Goal: Task Accomplishment & Management: Use online tool/utility

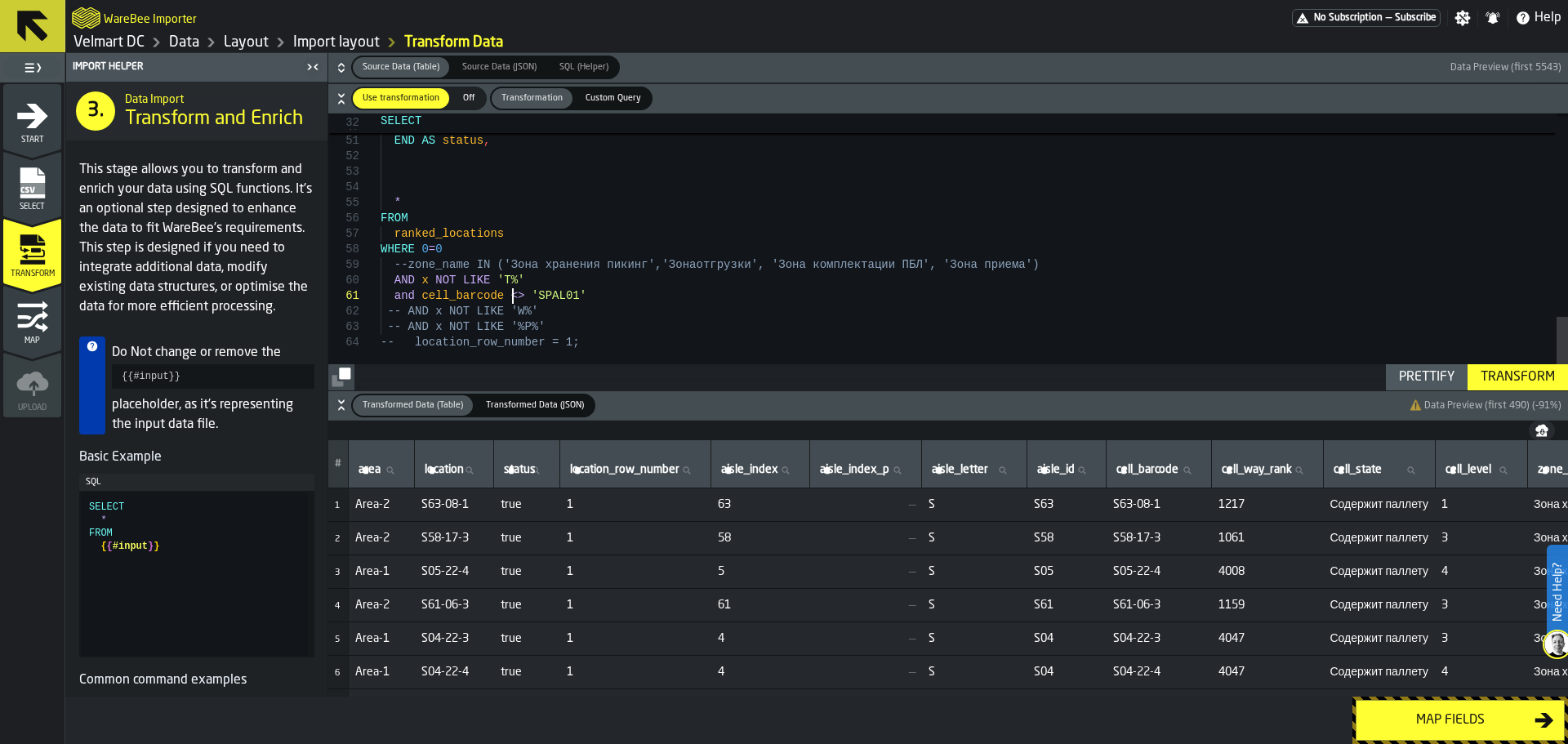
scroll to position [1, 0]
click at [29, 137] on span "Start" at bounding box center [32, 140] width 58 height 9
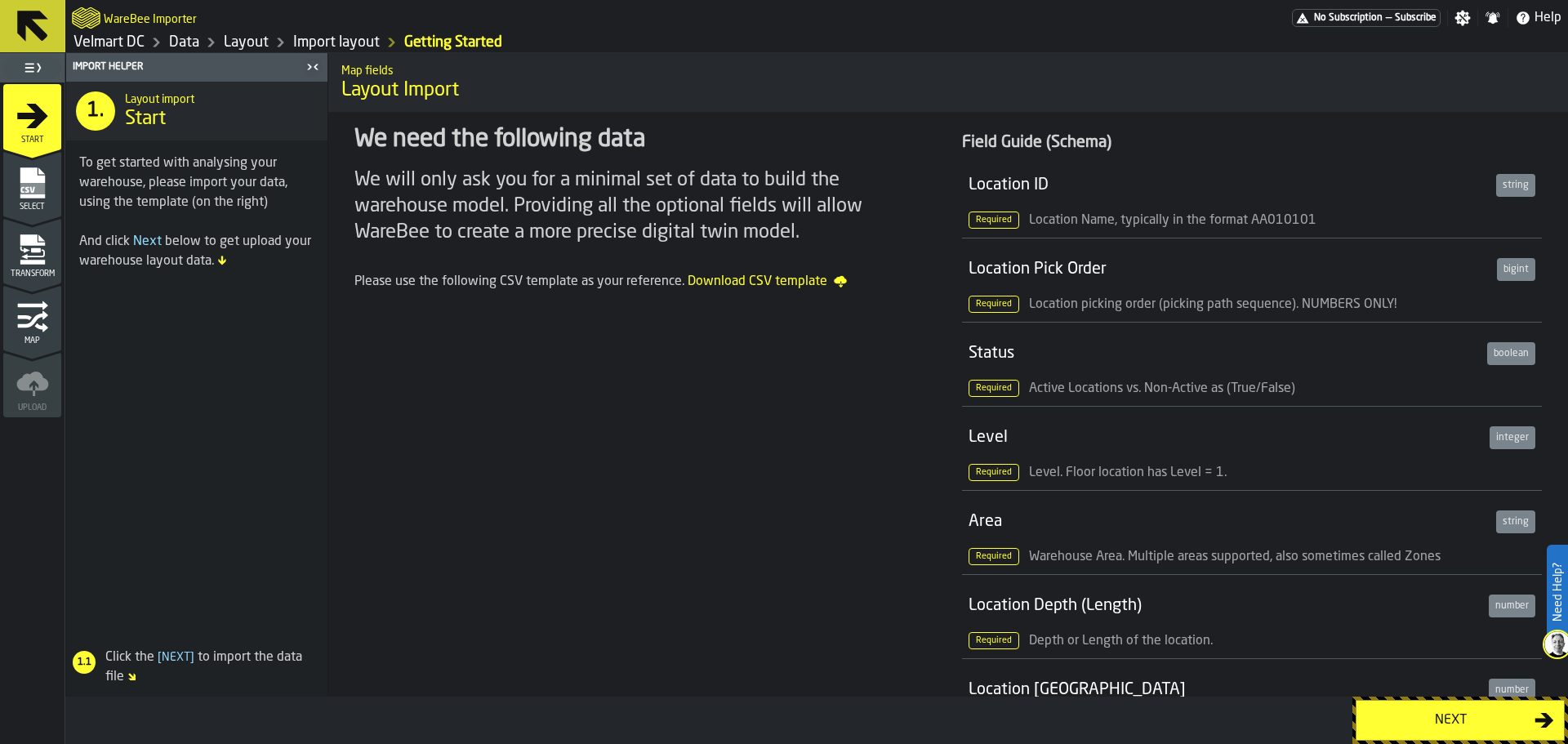
click at [25, 169] on icon "menu Select" at bounding box center [31, 182] width 24 height 31
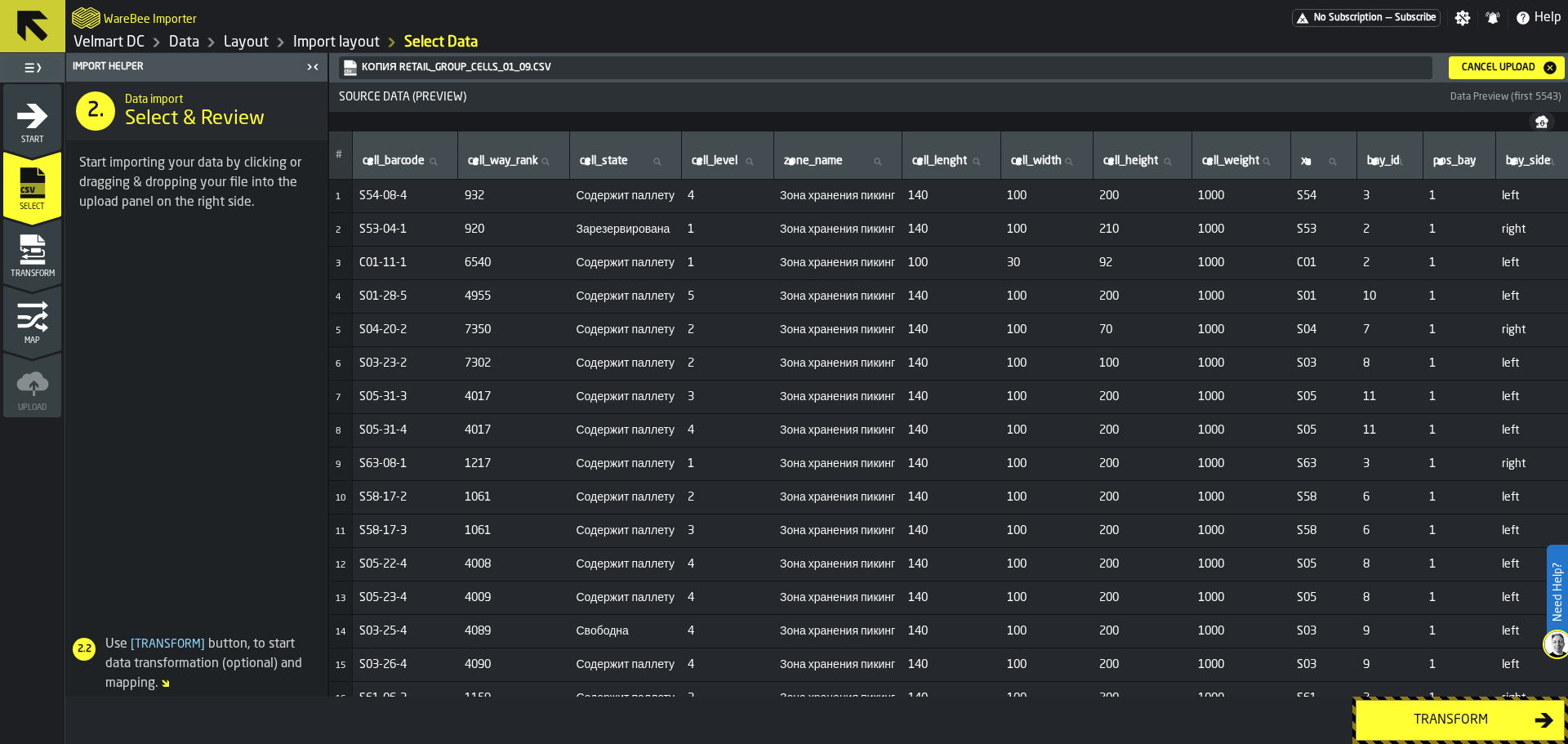
click at [1466, 65] on div "Cancel Upload" at bounding box center [1498, 68] width 86 height 12
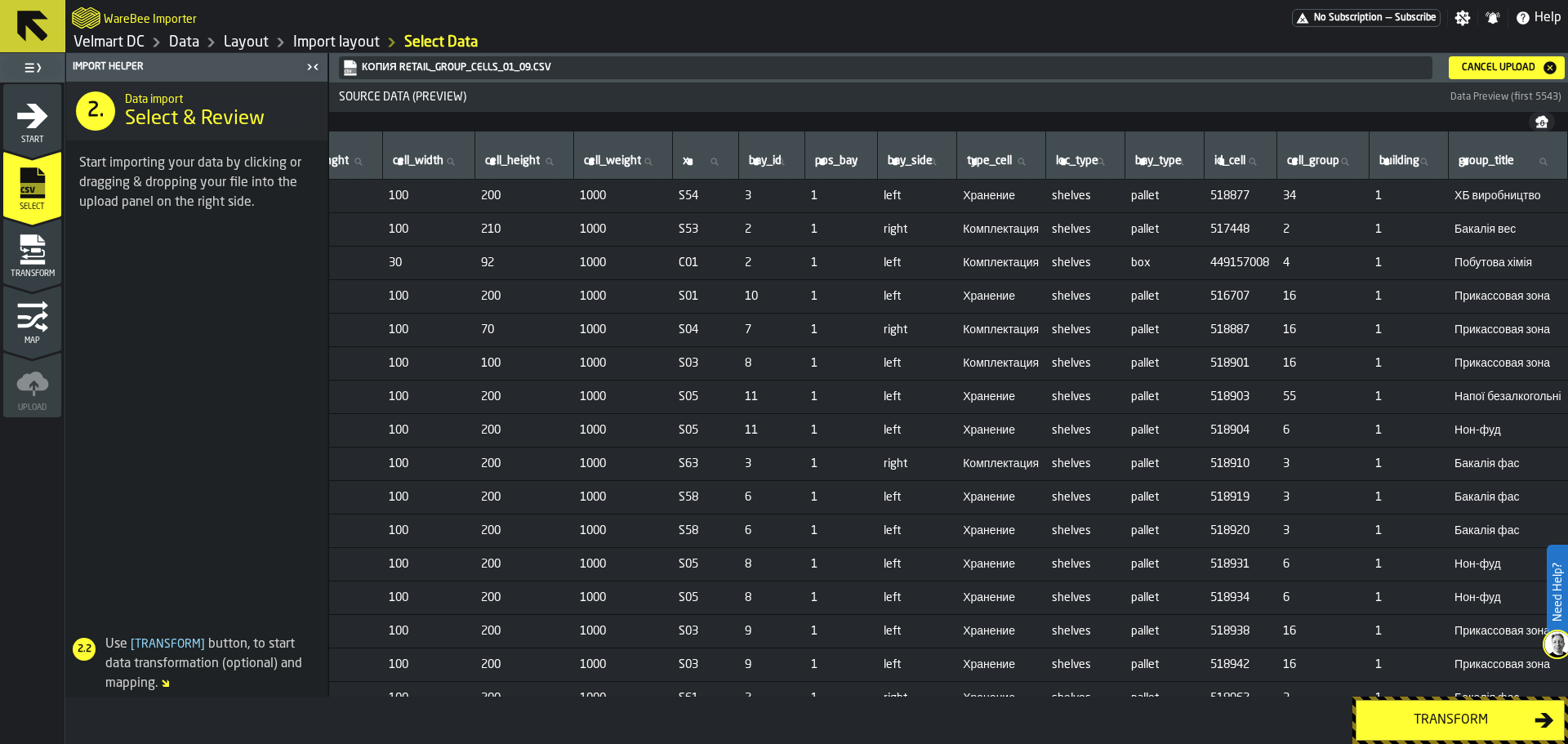
scroll to position [0, 0]
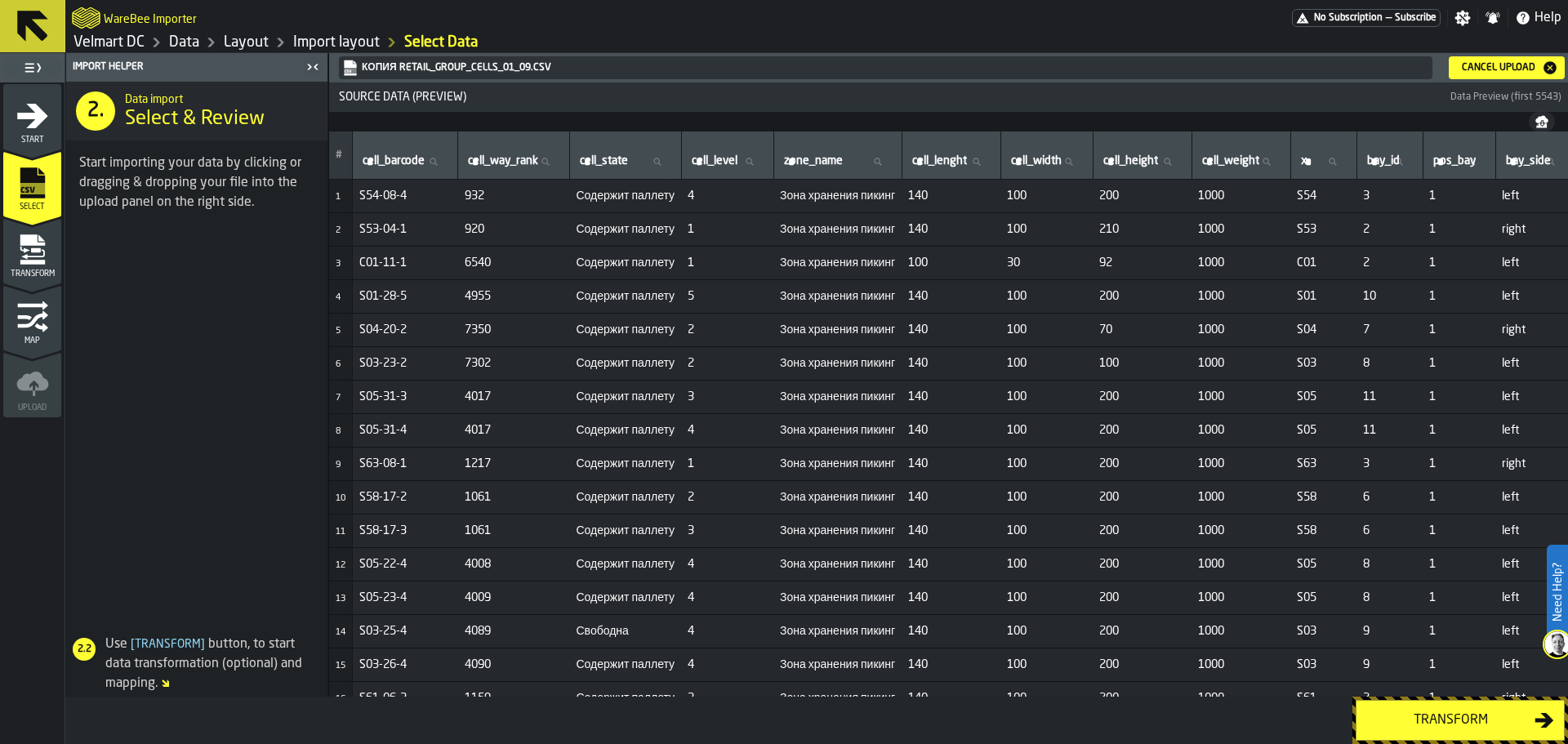
click at [1414, 710] on button "Transform" at bounding box center [1460, 720] width 209 height 41
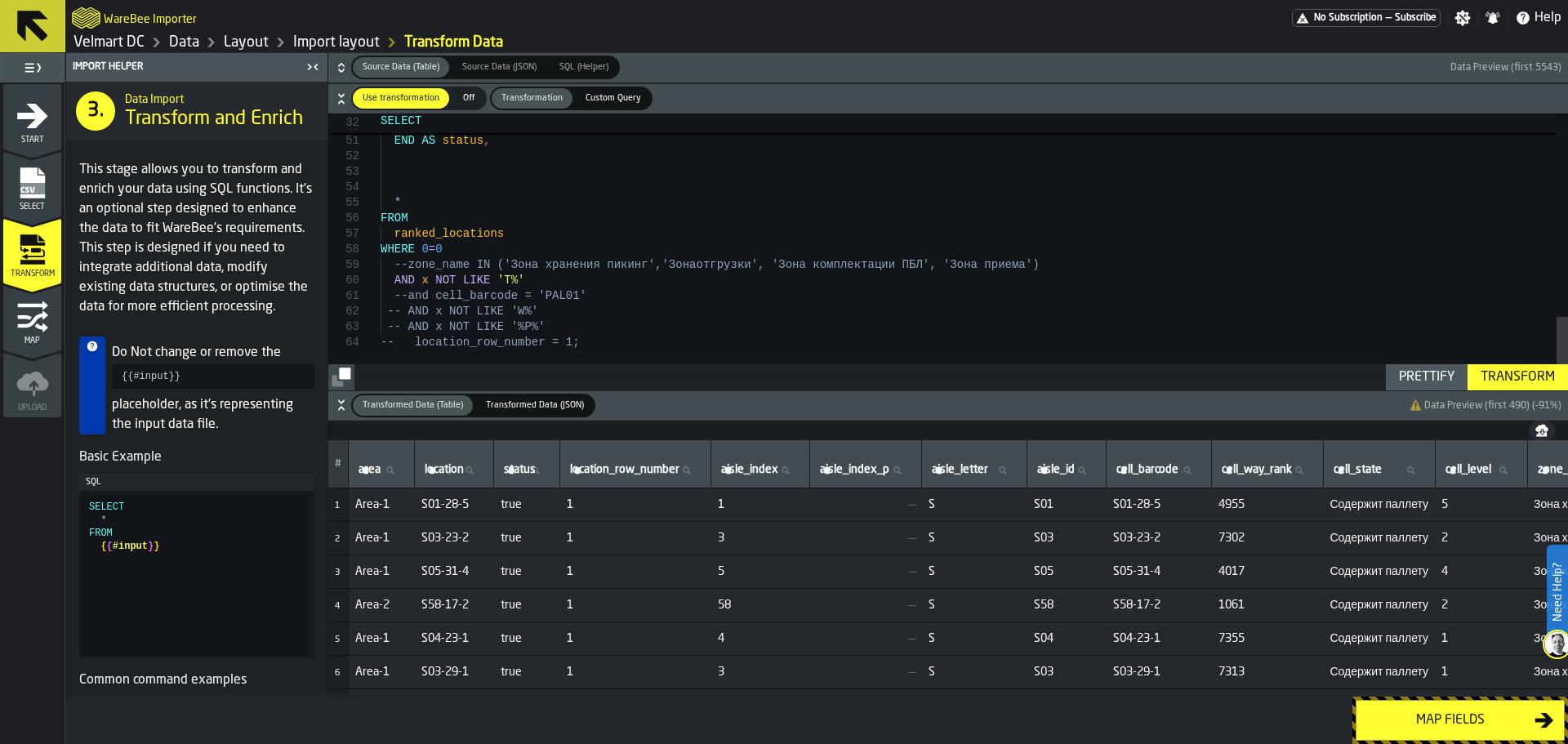
click at [1523, 381] on div "Transform" at bounding box center [1518, 377] width 87 height 19
click at [1517, 379] on div "Transform" at bounding box center [1518, 377] width 87 height 19
click at [1418, 736] on button "Map fields" at bounding box center [1460, 720] width 209 height 41
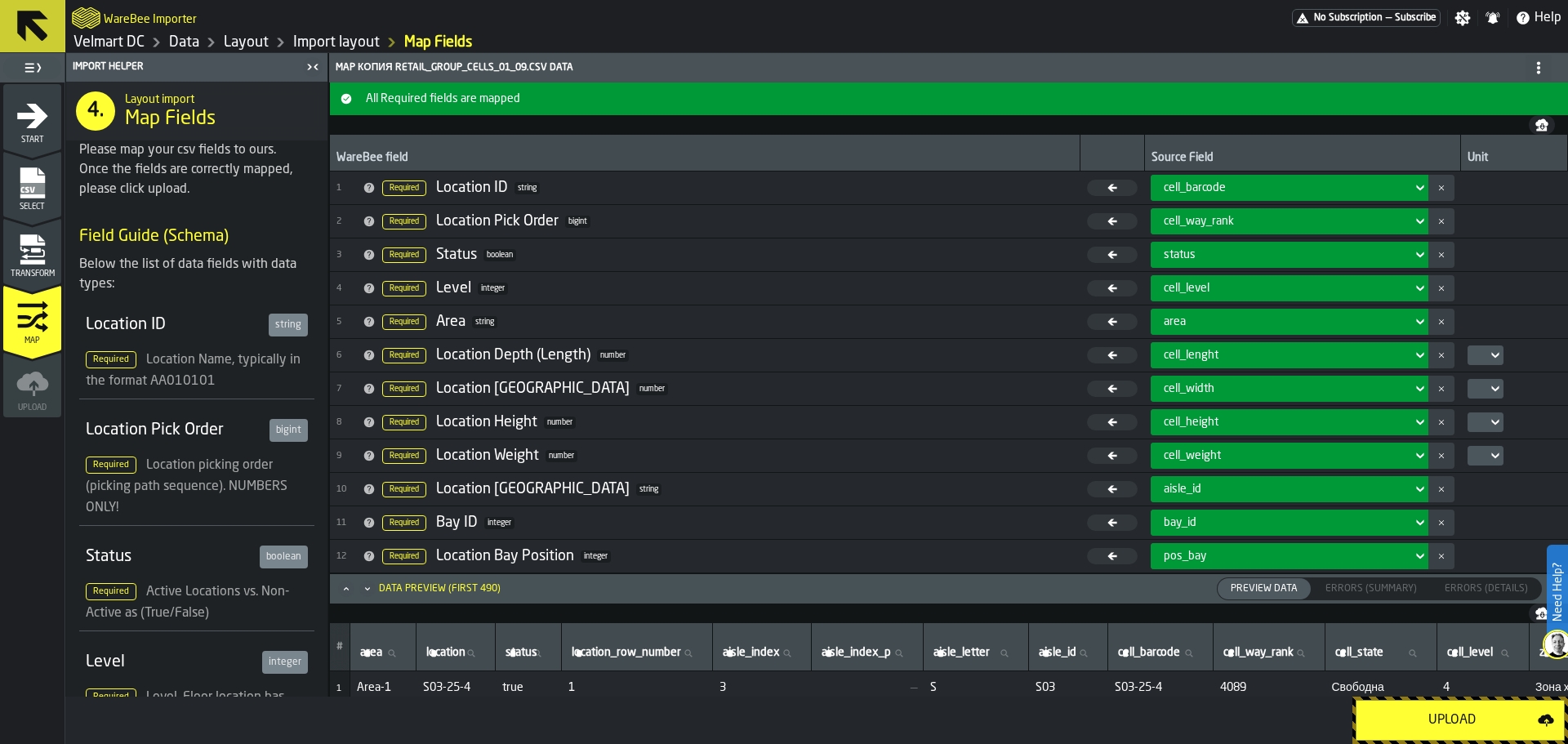
click at [1412, 725] on div "Upload" at bounding box center [1452, 720] width 171 height 19
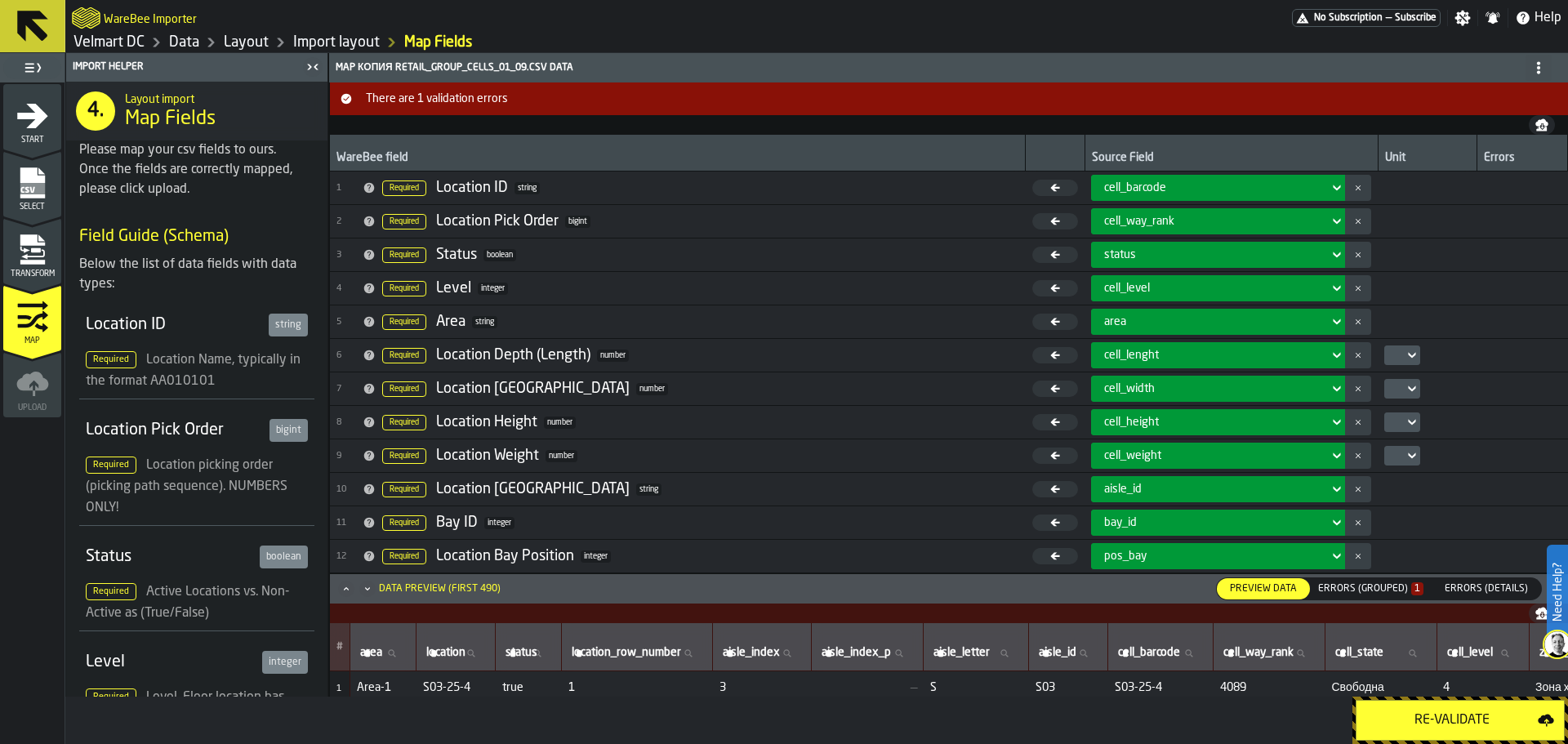
click at [1337, 583] on div "Errors (Grouped) 1" at bounding box center [1371, 589] width 118 height 18
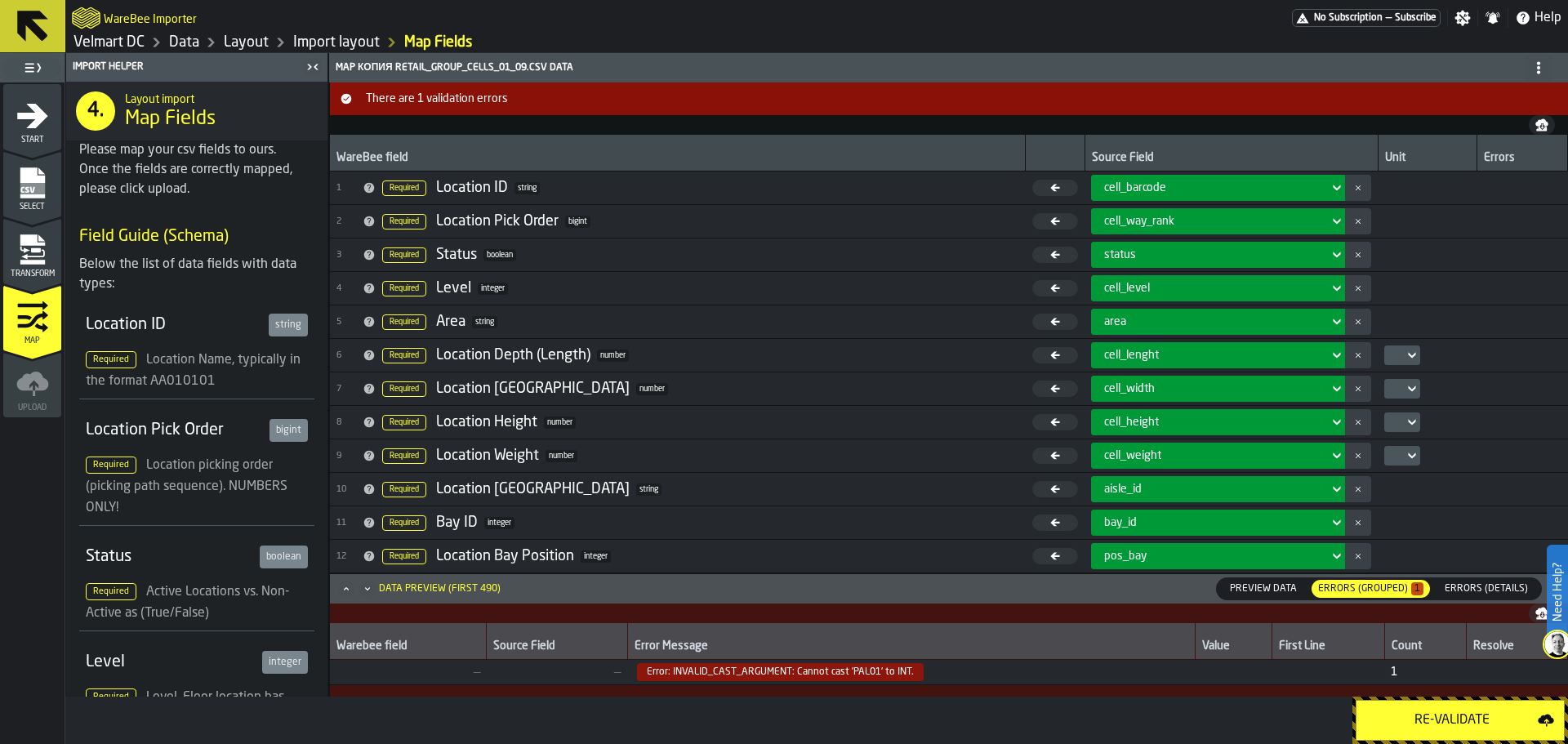
click at [39, 257] on icon "menu Transform" at bounding box center [33, 254] width 24 height 10
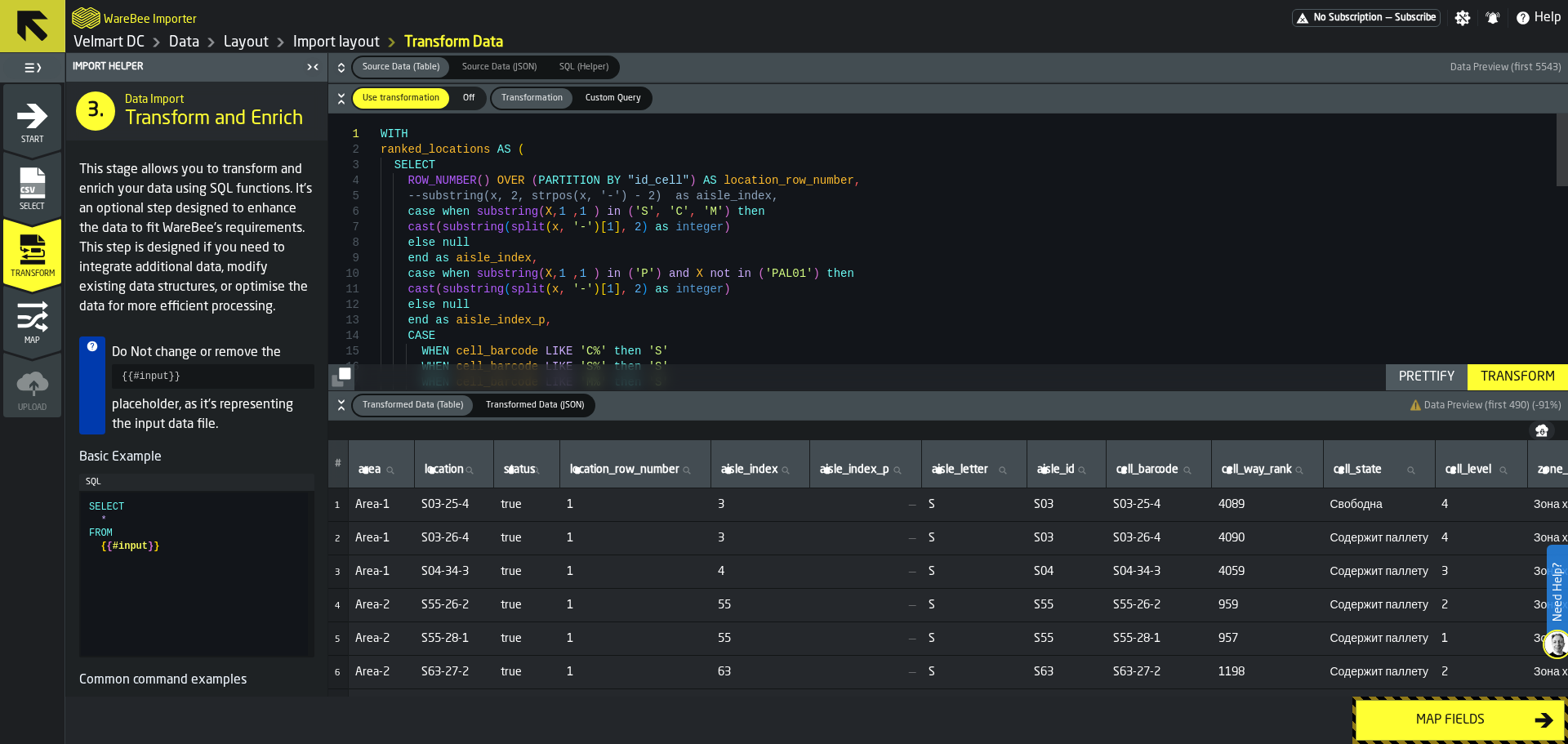
click at [693, 220] on div "WITH ranked_locations AS ( SELECT ROW_NUMBER ( ) OVER ( PARTITION BY "id_cell" …" at bounding box center [974, 637] width 1188 height 1046
click at [696, 261] on div "WITH ranked_locations AS ( SELECT ROW_NUMBER ( ) OVER ( PARTITION BY "id_cell" …" at bounding box center [974, 637] width 1188 height 1046
click at [717, 275] on div "WITH ranked_locations AS ( SELECT ROW_NUMBER ( ) OVER ( PARTITION BY "id_cell" …" at bounding box center [974, 637] width 1188 height 1046
click at [737, 282] on div "WITH ranked_locations AS ( SELECT ROW_NUMBER ( ) OVER ( PARTITION BY "id_cell" …" at bounding box center [974, 637] width 1188 height 1046
click at [738, 275] on div "WITH ranked_locations AS ( SELECT ROW_NUMBER ( ) OVER ( PARTITION BY "id_cell" …" at bounding box center [974, 637] width 1188 height 1046
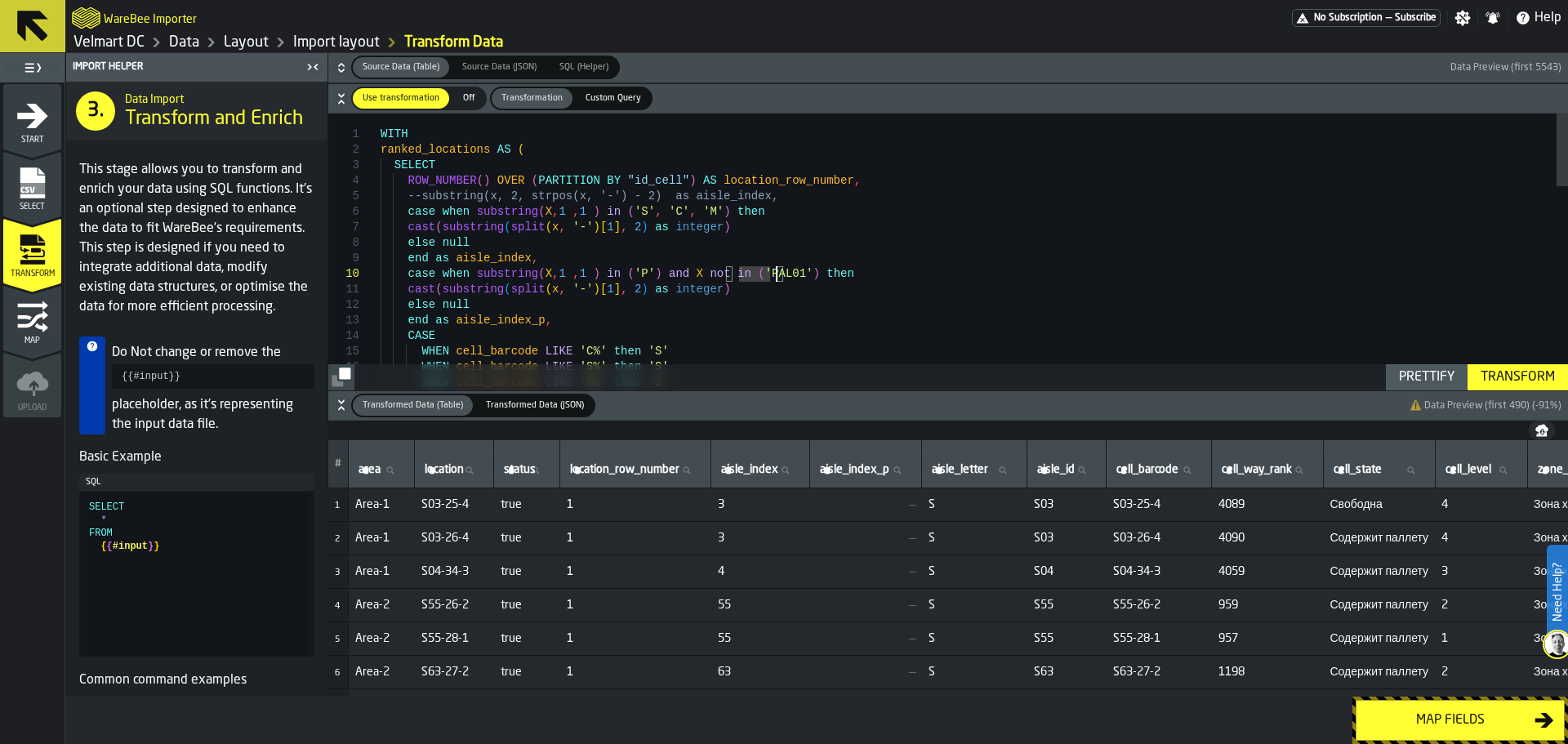
click at [774, 275] on div "WITH ranked_locations AS ( SELECT ROW_NUMBER ( ) OVER ( PARTITION BY "id_cell" …" at bounding box center [974, 637] width 1188 height 1046
drag, startPoint x: 736, startPoint y: 275, endPoint x: 774, endPoint y: 277, distance: 38.1
click at [774, 277] on div "WITH ranked_locations AS ( SELECT ROW_NUMBER ( ) OVER ( PARTITION BY "id_cell" …" at bounding box center [974, 637] width 1188 height 1046
click at [790, 278] on div "WITH ranked_locations AS ( SELECT ROW_NUMBER ( ) OVER ( PARTITION BY "id_cell" …" at bounding box center [974, 637] width 1188 height 1046
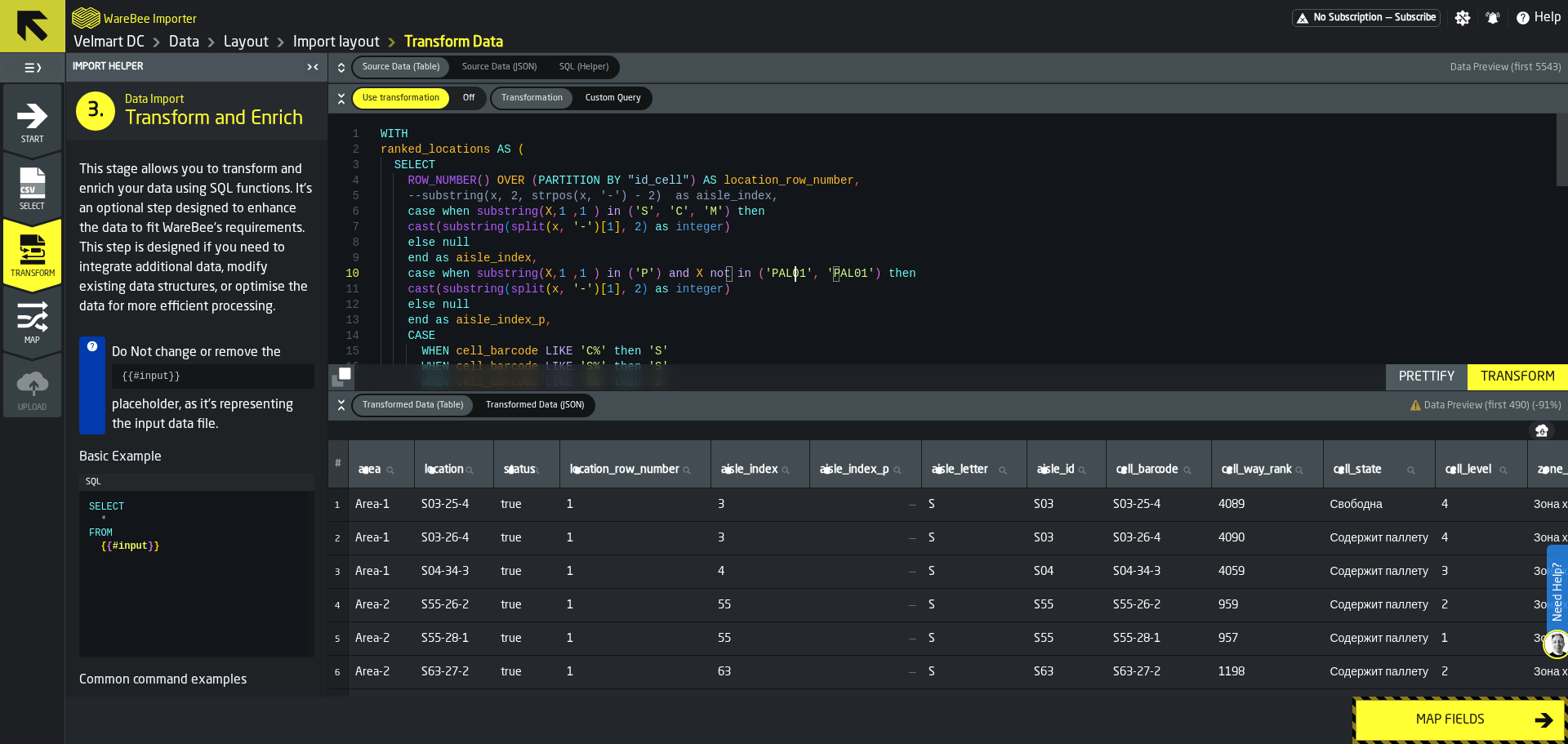
click at [793, 276] on div "WITH ranked_locations AS ( SELECT ROW_NUMBER ( ) OVER ( PARTITION BY "id_cell" …" at bounding box center [974, 637] width 1188 height 1046
type textarea "**********"
click at [1503, 378] on div "Transform" at bounding box center [1518, 377] width 87 height 19
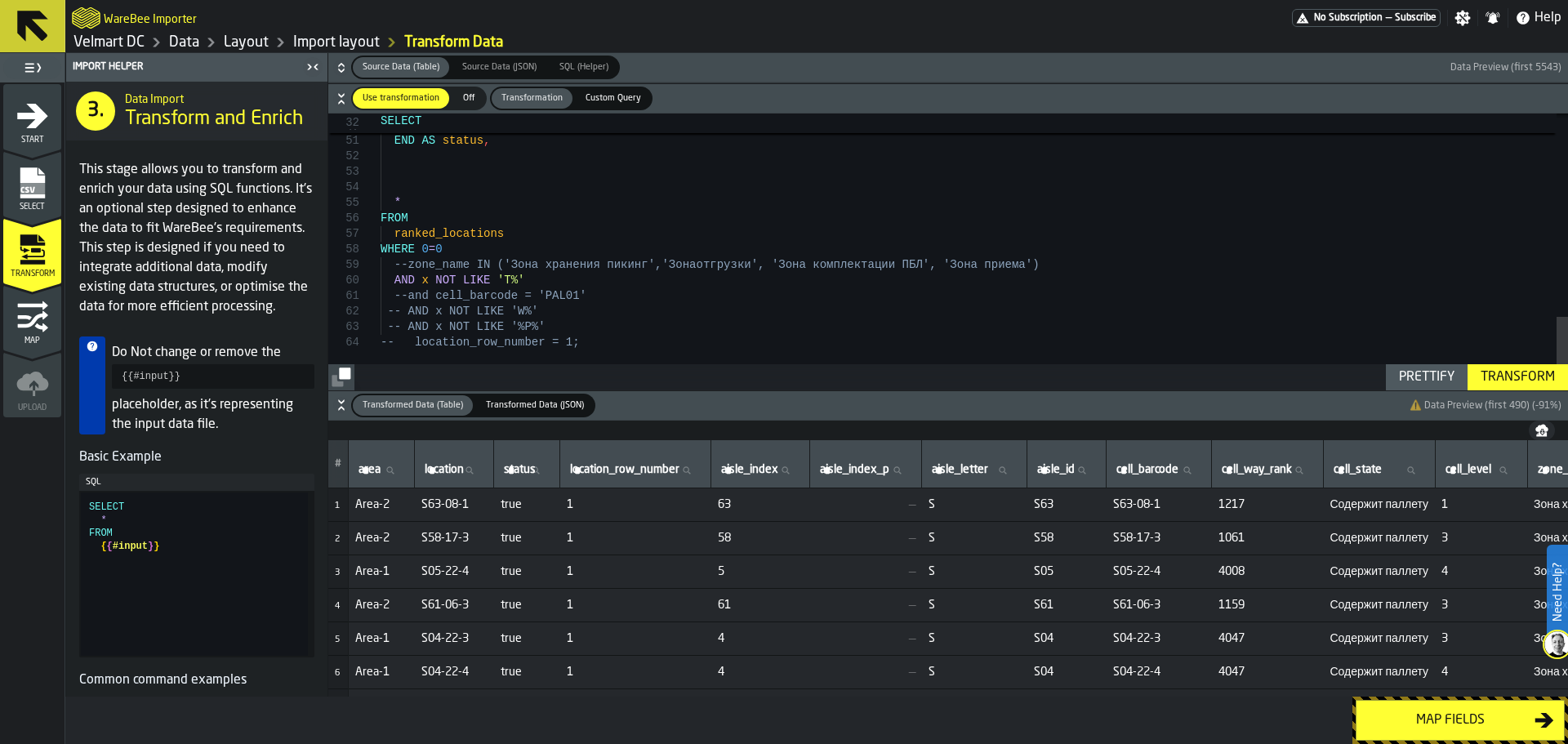
click at [1391, 727] on div "Map fields" at bounding box center [1450, 720] width 168 height 19
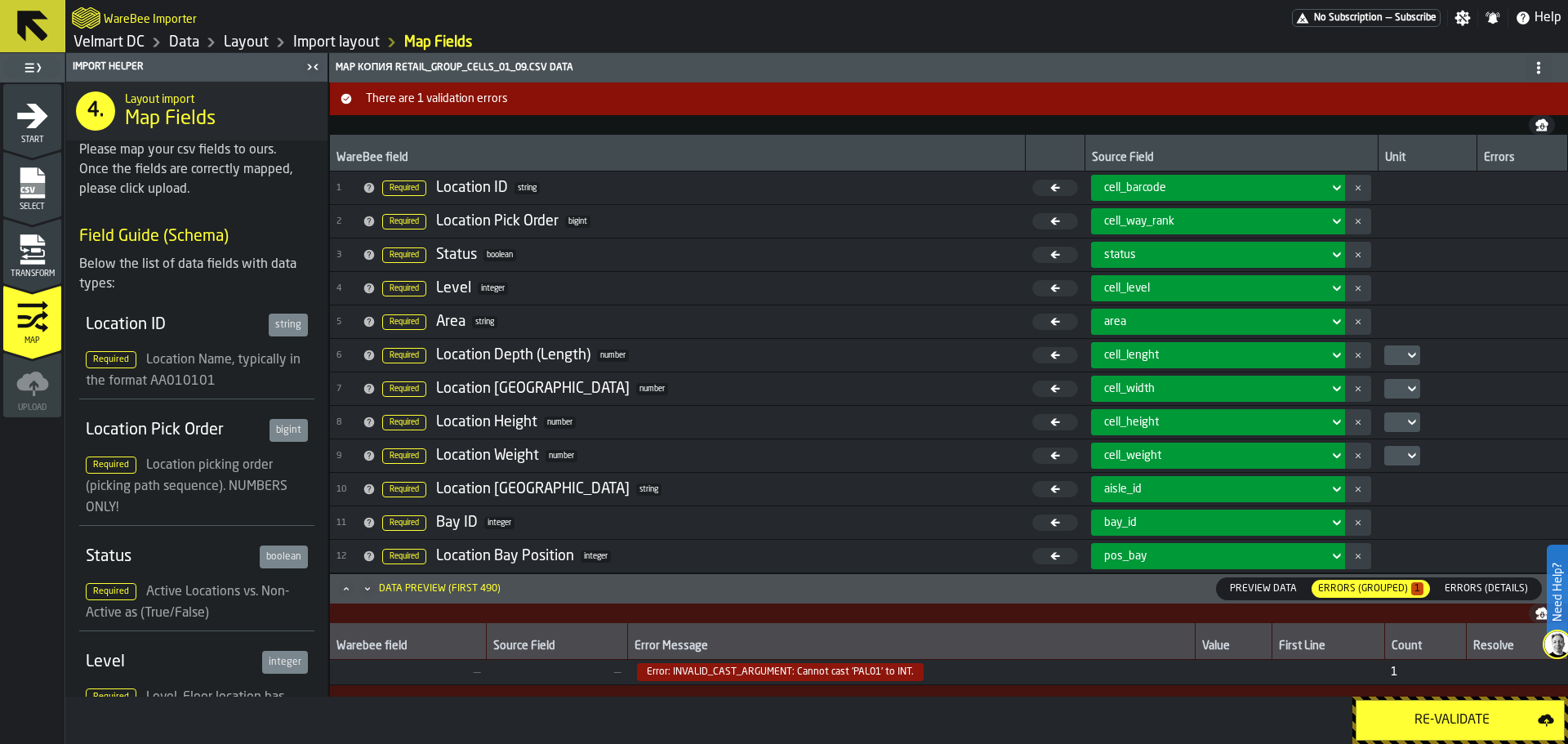
click at [1427, 717] on div "Re-Validate" at bounding box center [1452, 720] width 171 height 19
click at [38, 260] on icon "menu Transform" at bounding box center [31, 262] width 24 height 5
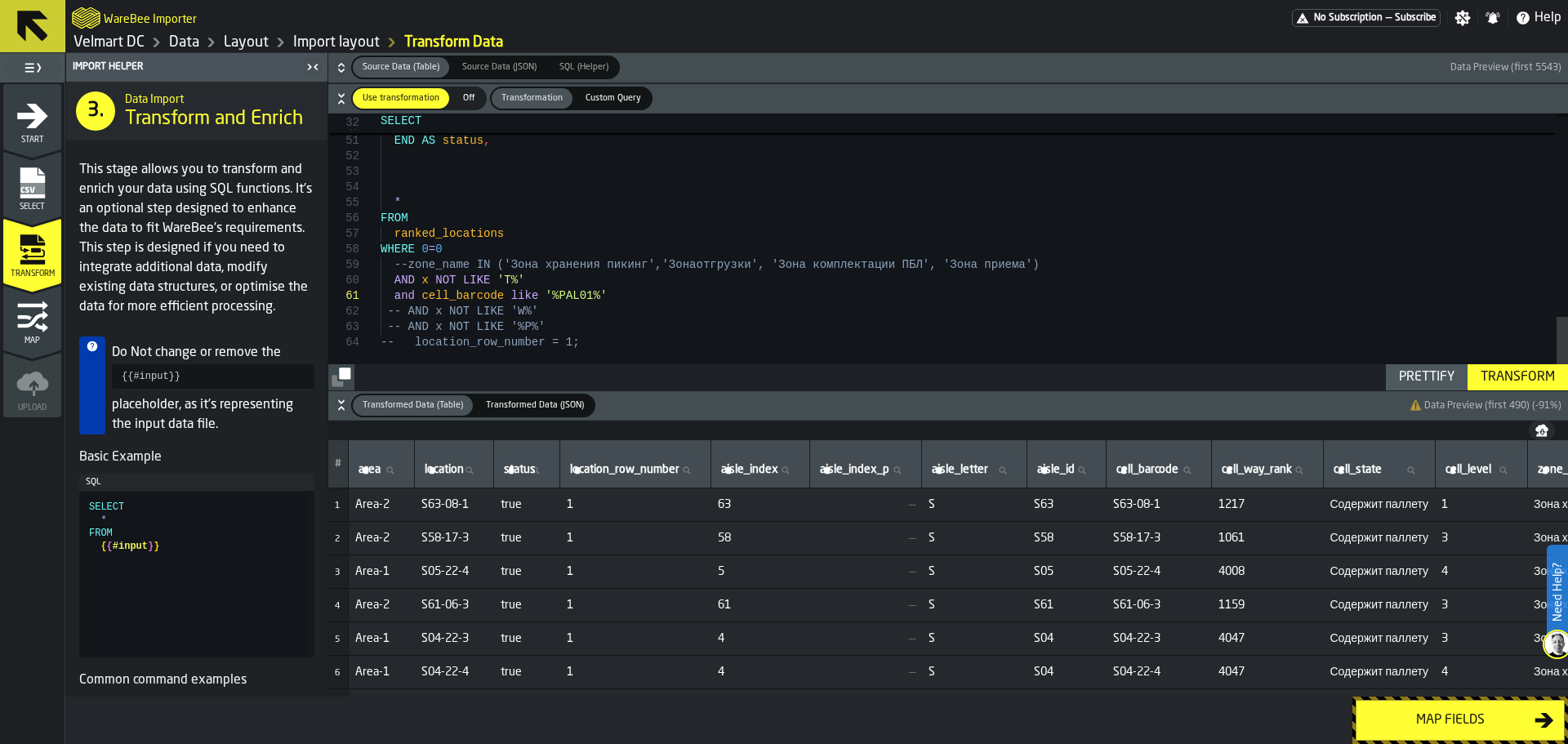
click at [1517, 381] on div "Transform" at bounding box center [1518, 377] width 87 height 19
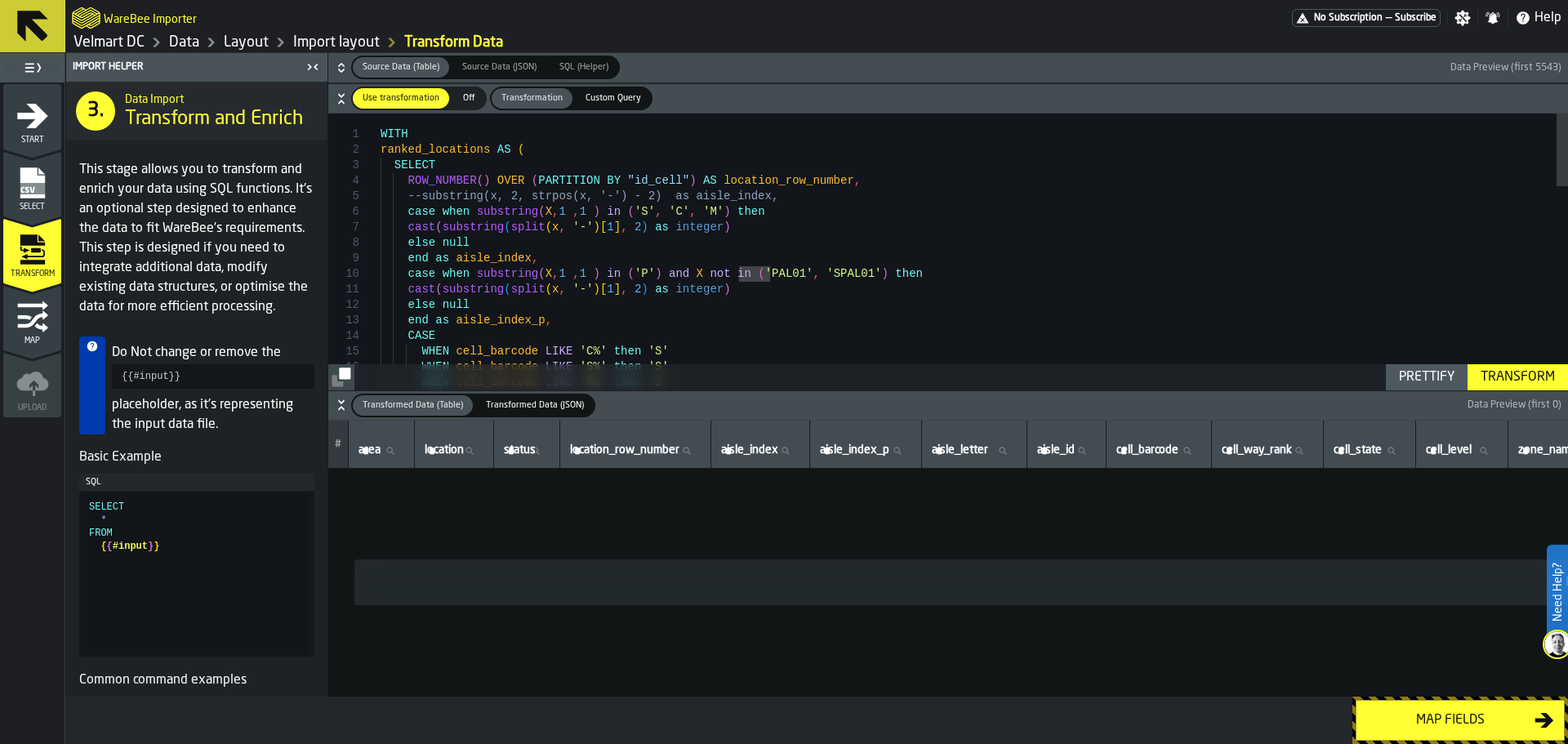
click at [572, 292] on div "WHEN cell_barcode LIKE 'C%' then 'S' WHEN cell_barcode LIKE 'S%' then 'S' WHEN …" at bounding box center [974, 637] width 1188 height 1046
click at [568, 296] on div "WHEN cell_barcode LIKE 'C%' then 'S' WHEN cell_barcode LIKE 'S%' then 'S' WHEN …" at bounding box center [974, 637] width 1188 height 1046
click at [566, 293] on div "WHEN cell_barcode LIKE 'C%' then 'S' WHEN cell_barcode LIKE 'S%' then 'S' WHEN …" at bounding box center [974, 637] width 1188 height 1046
click at [678, 291] on div "WHEN cell_barcode LIKE 'C%' then 'S' WHEN cell_barcode LIKE 'S%' then 'S' WHEN …" at bounding box center [974, 637] width 1188 height 1046
click at [678, 291] on div "WHEN cell_barcode LIKE 'C%' then 'S' WHEN cell_barcode LIKE 'S%' then 'S' WHEN …" at bounding box center [974, 637] width 1188 height 1046
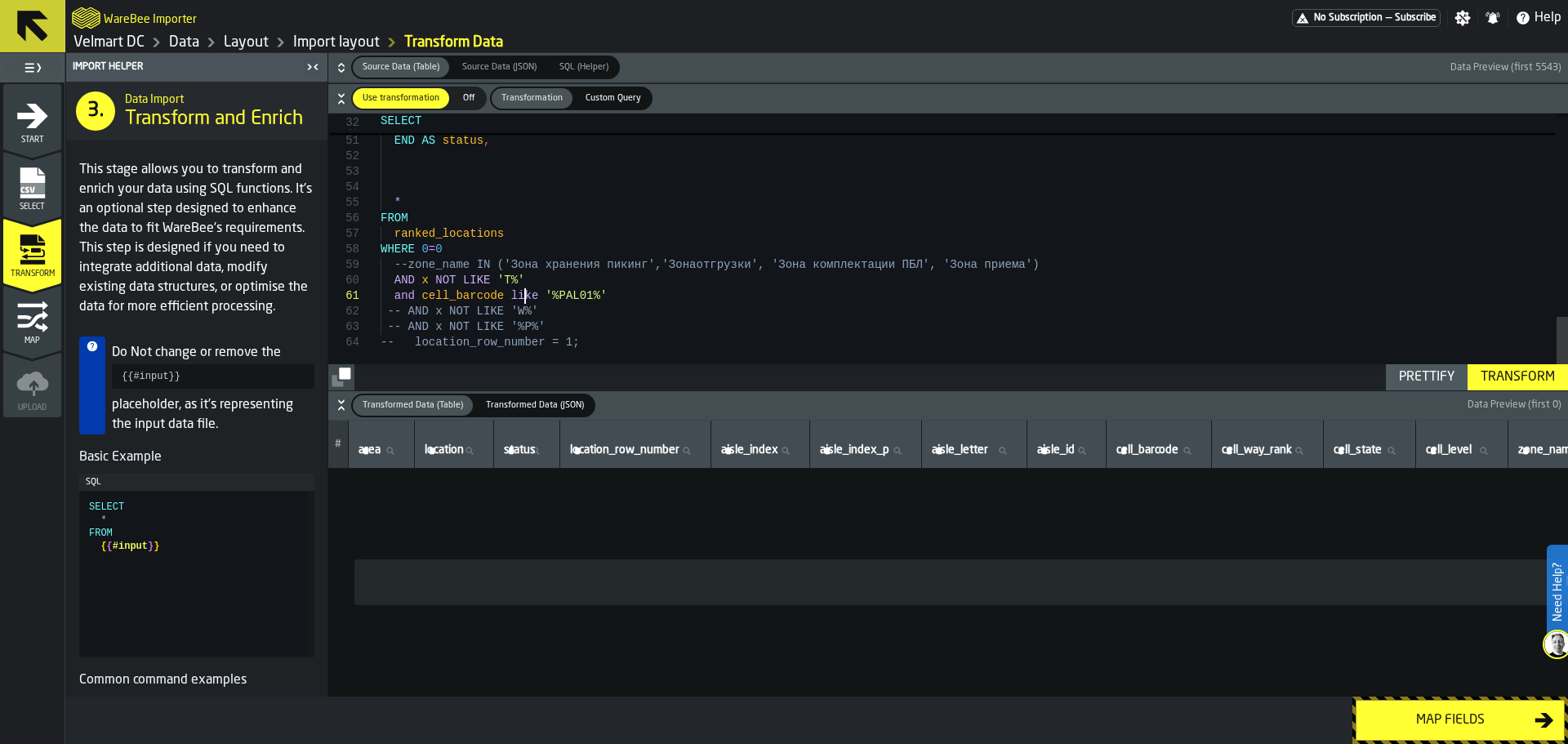
drag, startPoint x: 523, startPoint y: 327, endPoint x: 364, endPoint y: 317, distance: 159.3
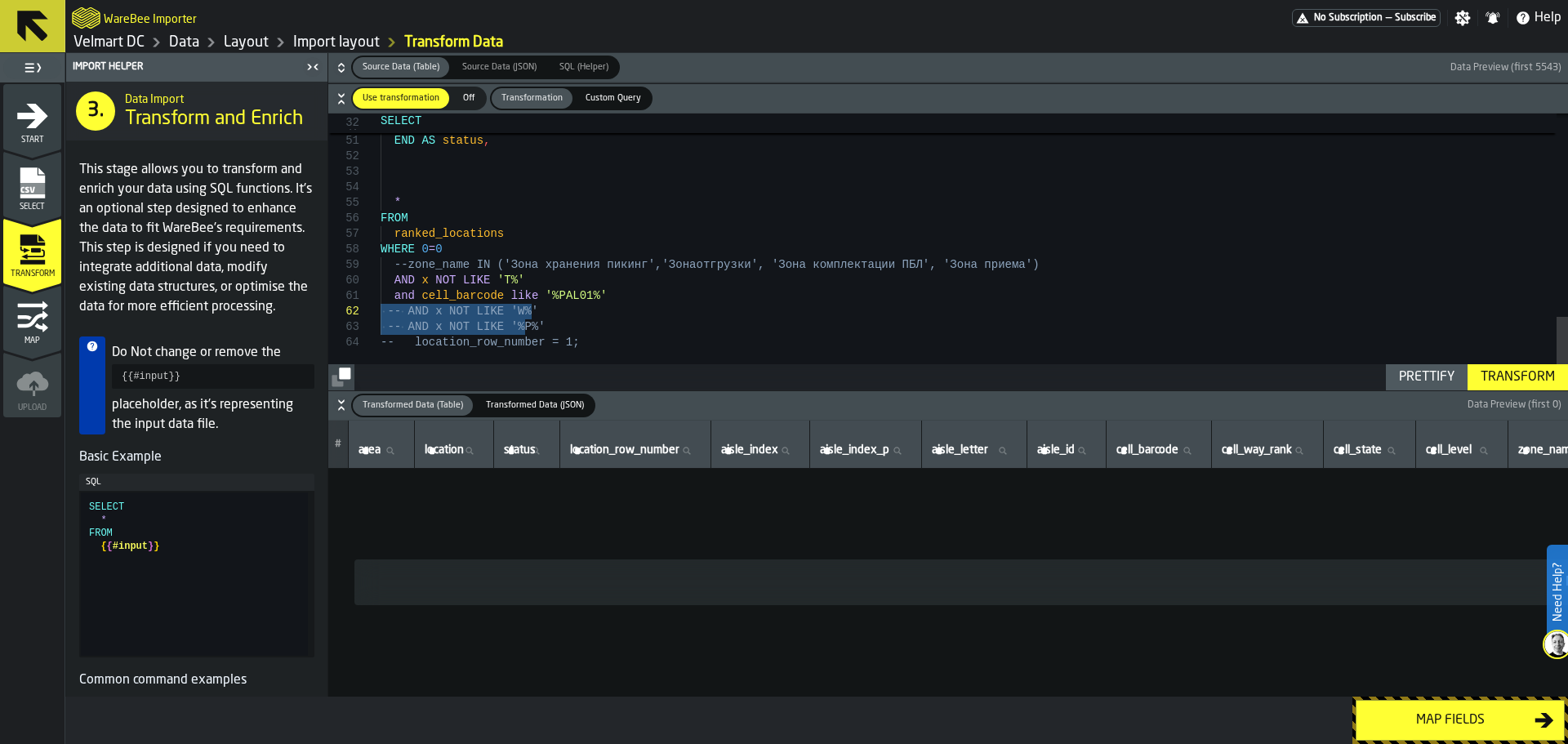
scroll to position [16, 0]
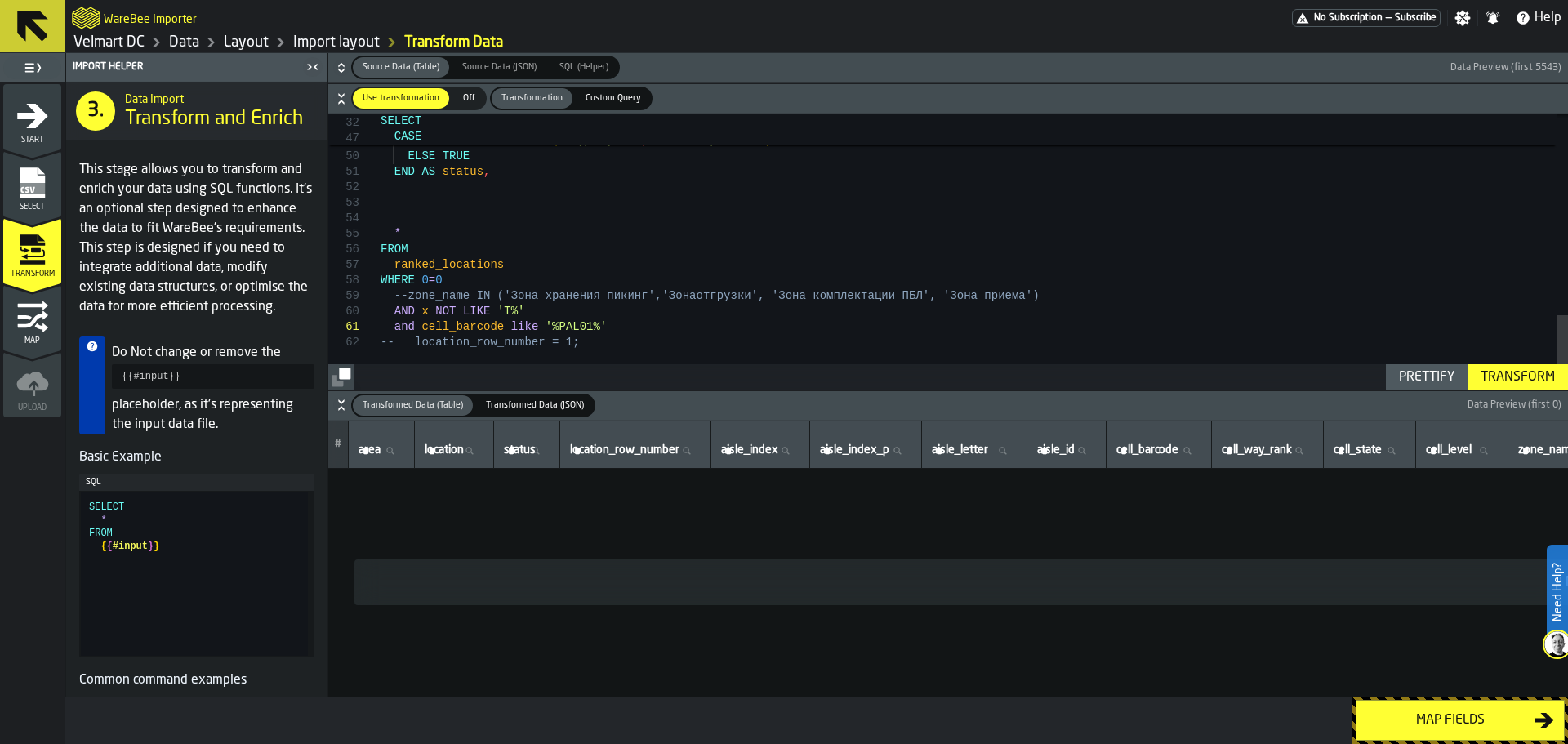
click at [1525, 373] on div "Transform" at bounding box center [1518, 377] width 87 height 19
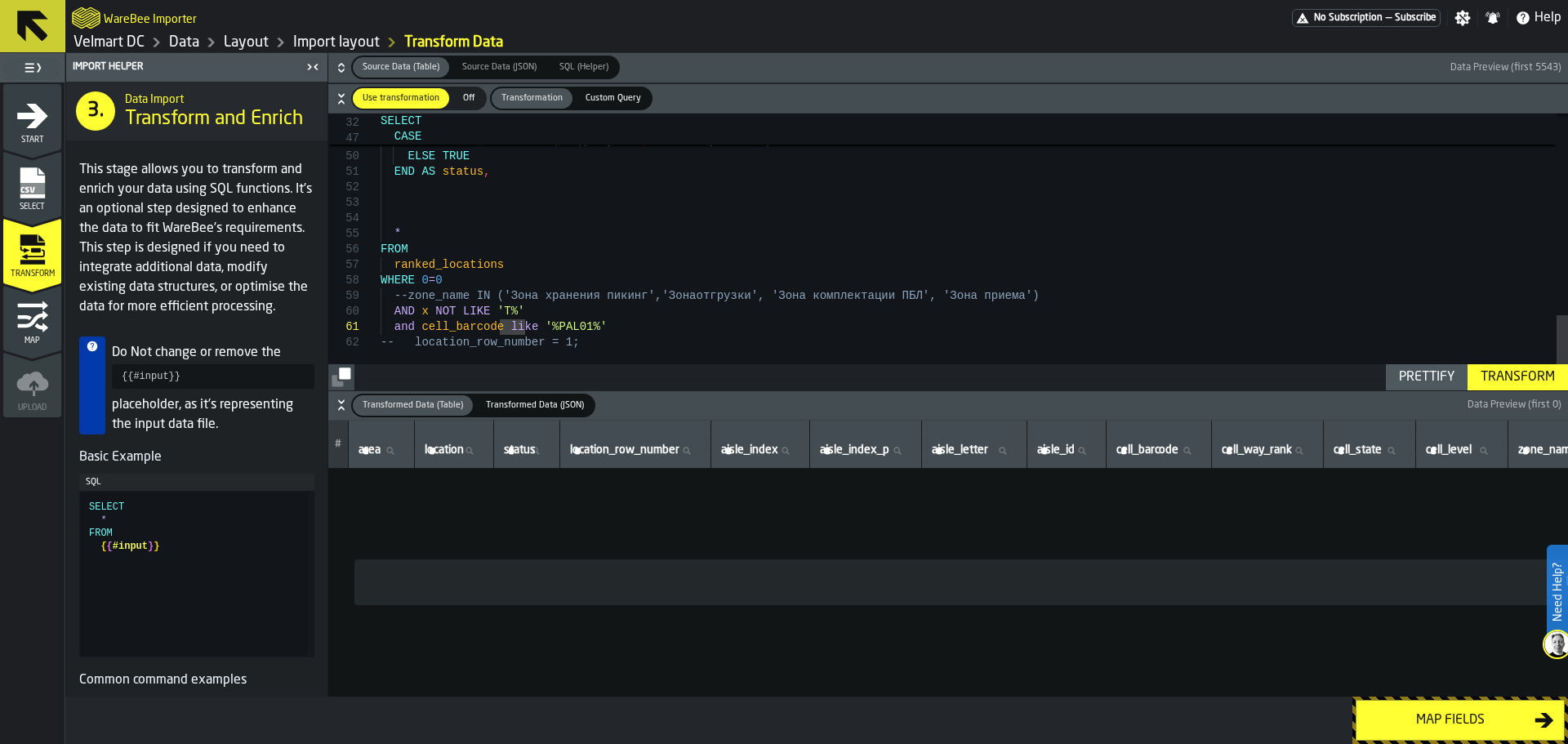
click at [1524, 380] on div "Transform" at bounding box center [1518, 377] width 87 height 19
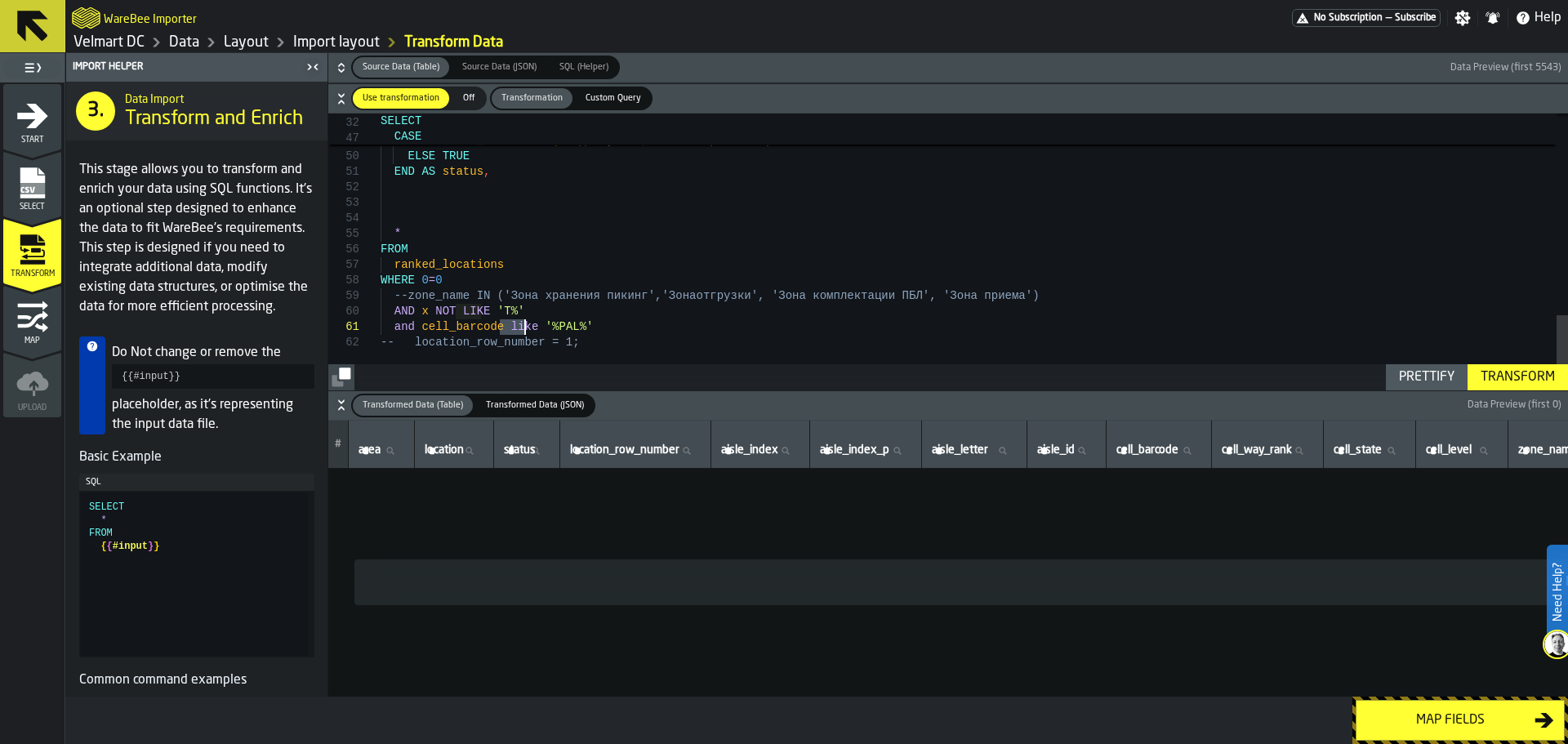
drag, startPoint x: 499, startPoint y: 330, endPoint x: 524, endPoint y: 328, distance: 25.1
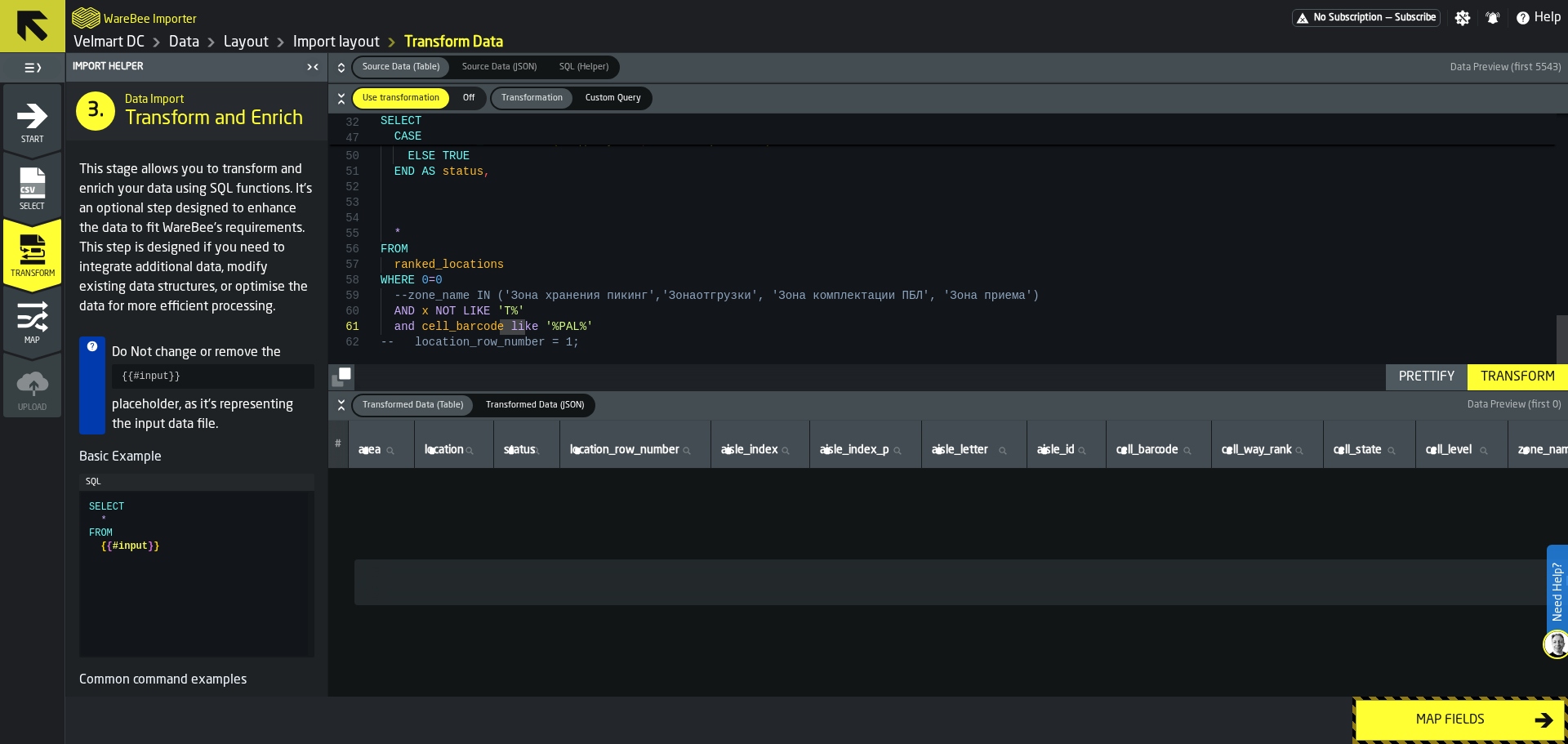
scroll to position [14, 0]
type textarea "**********"
click at [1517, 374] on div "Transform" at bounding box center [1518, 377] width 87 height 19
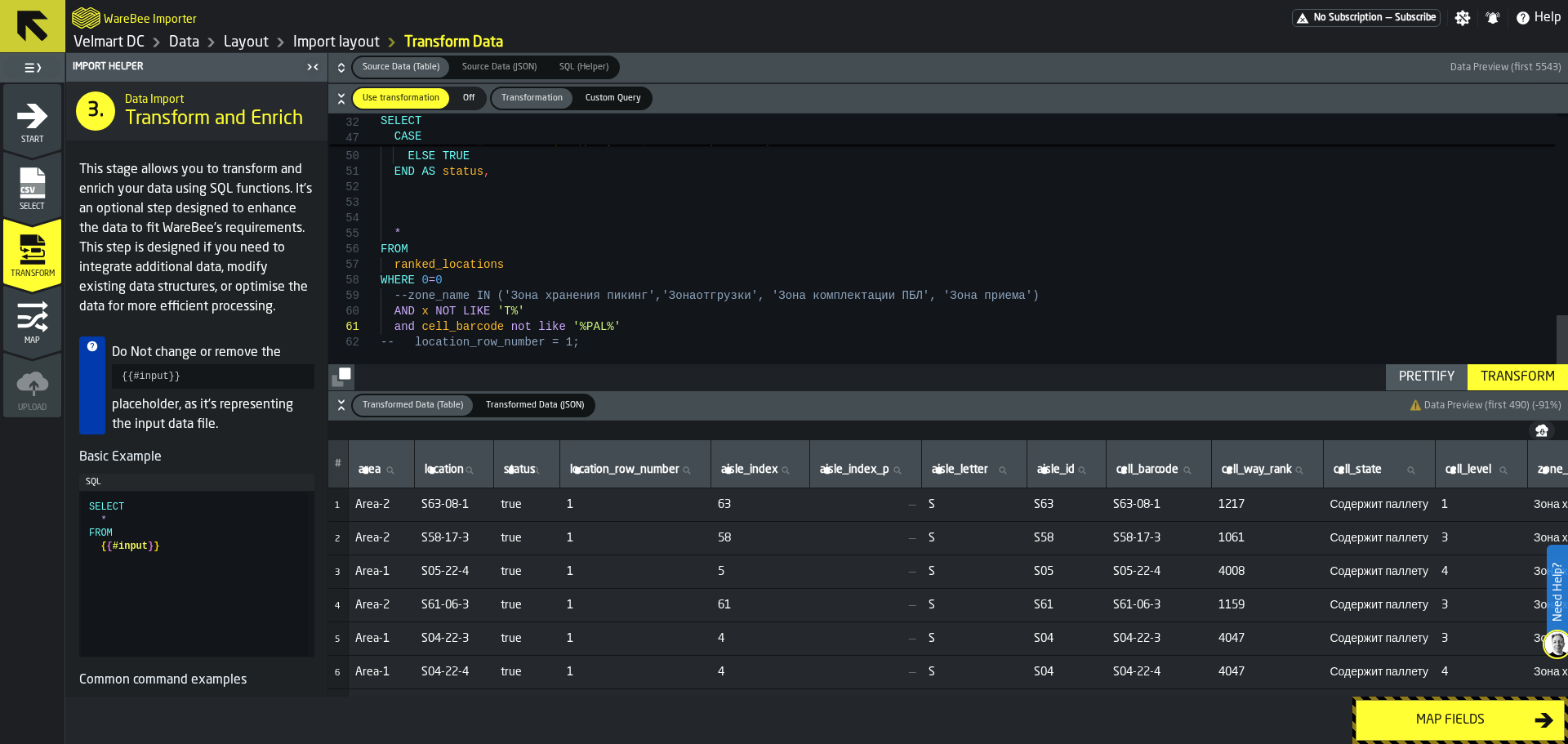
click at [1410, 726] on div "Map fields" at bounding box center [1450, 720] width 168 height 19
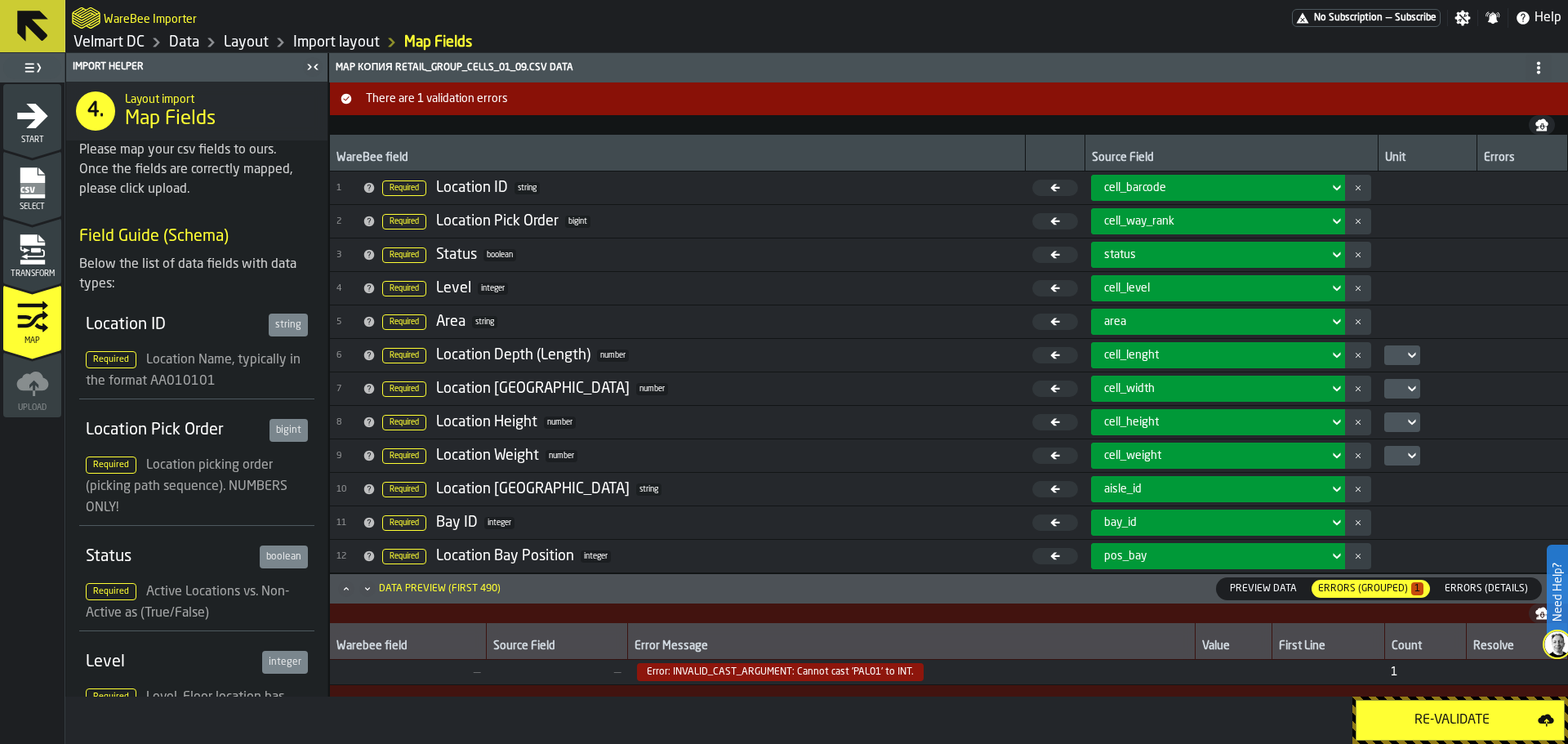
click at [1422, 717] on div "Re-Validate" at bounding box center [1452, 720] width 171 height 19
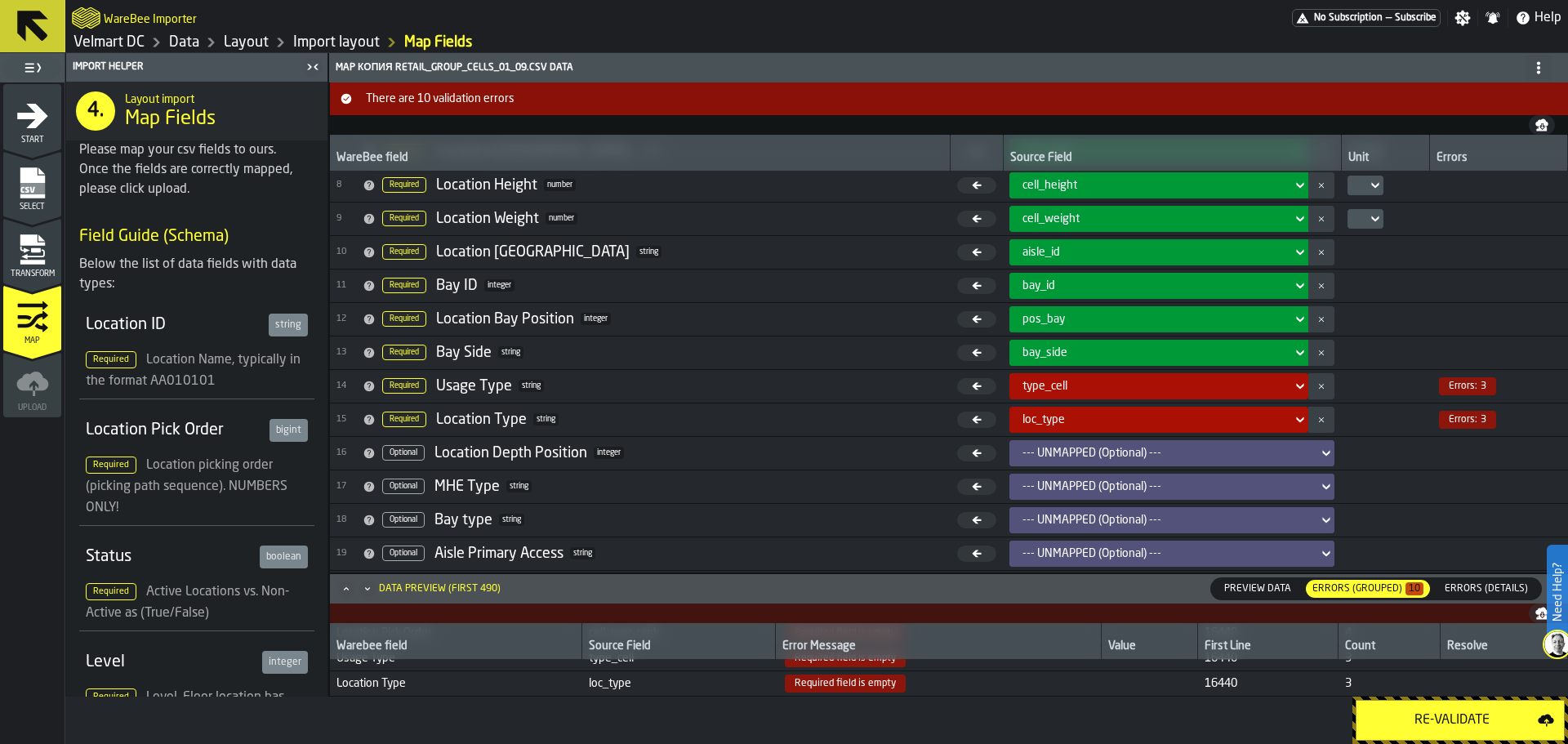
scroll to position [245, 0]
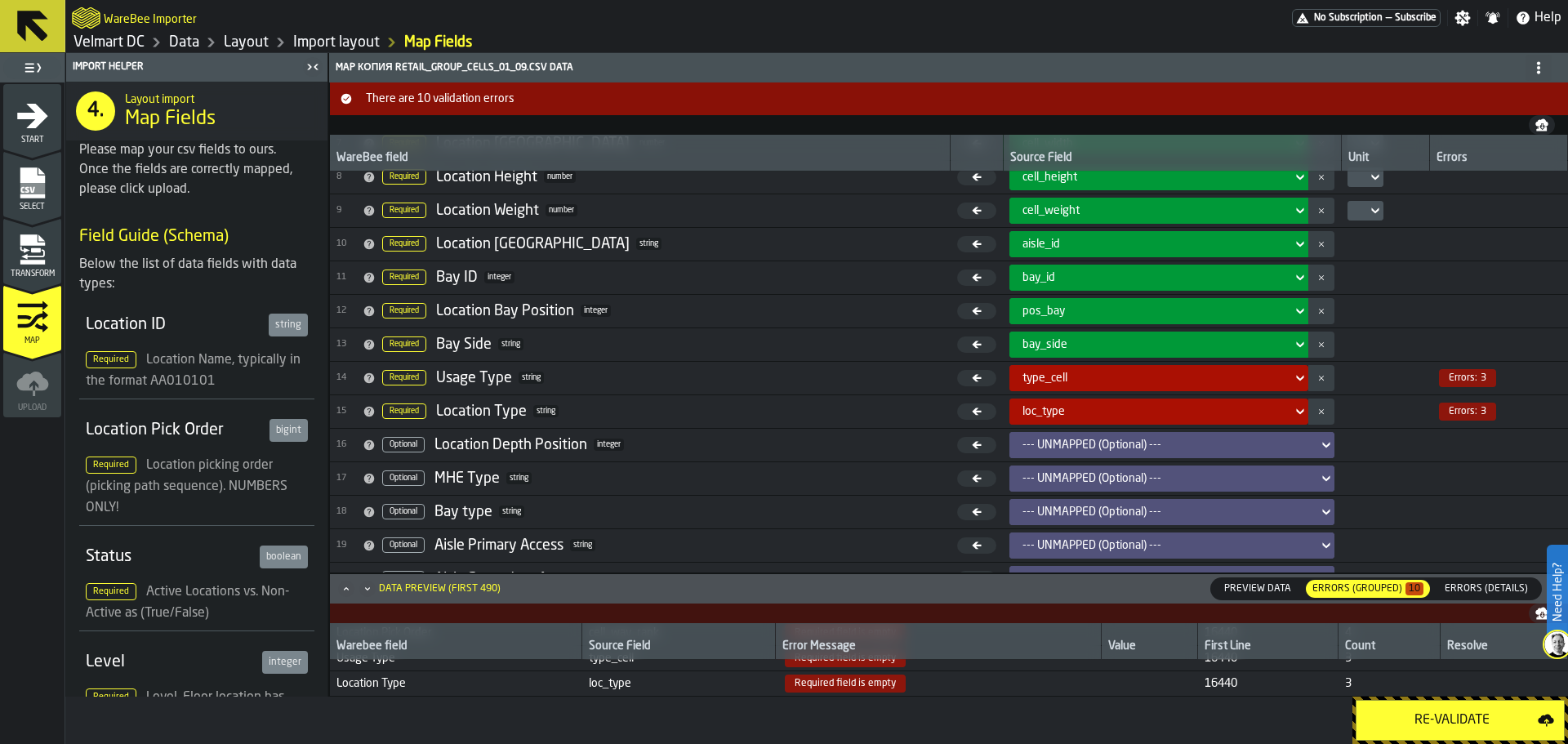
click at [347, 590] on icon "Maximize" at bounding box center [346, 589] width 16 height 16
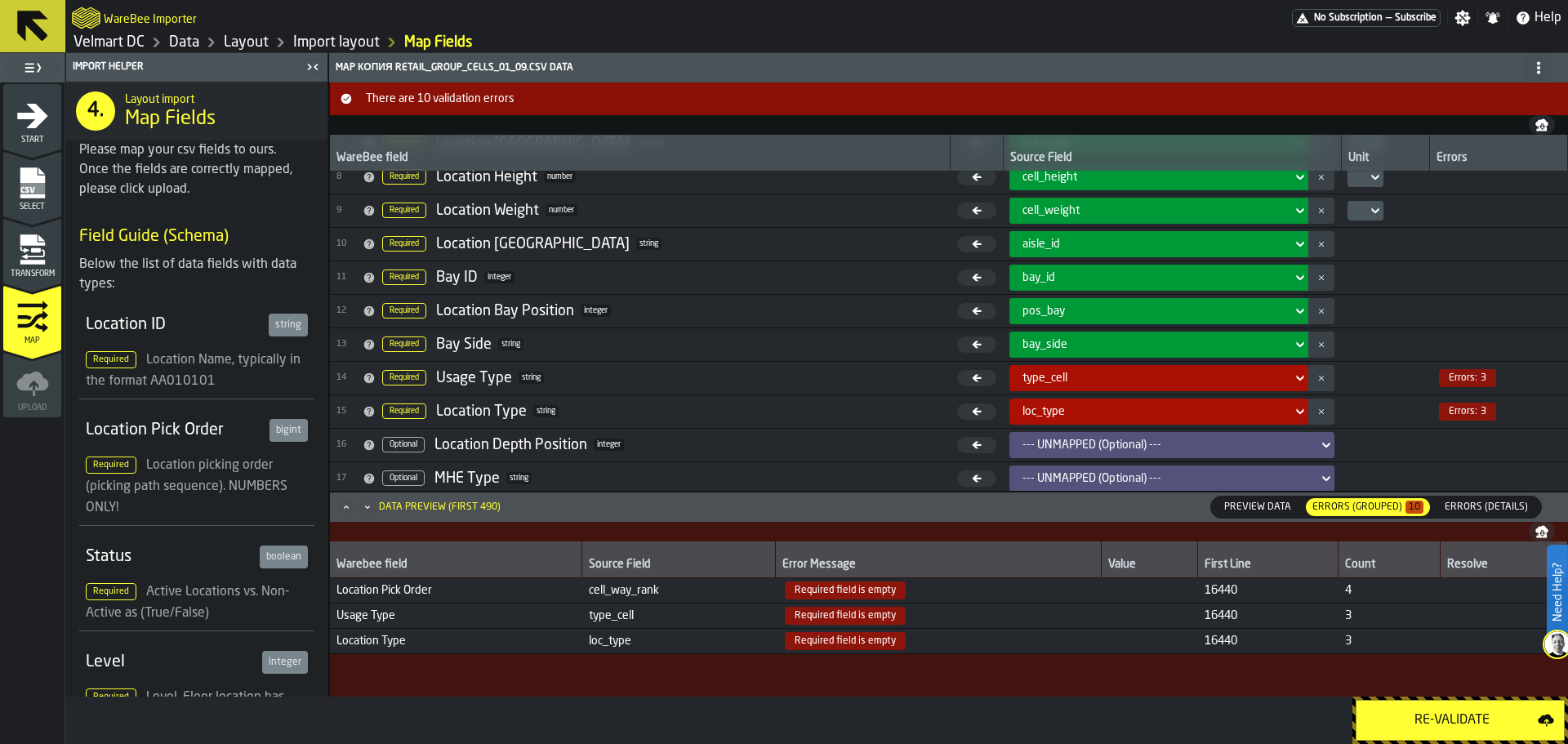
scroll to position [0, 0]
click at [36, 211] on span "Select" at bounding box center [32, 207] width 58 height 9
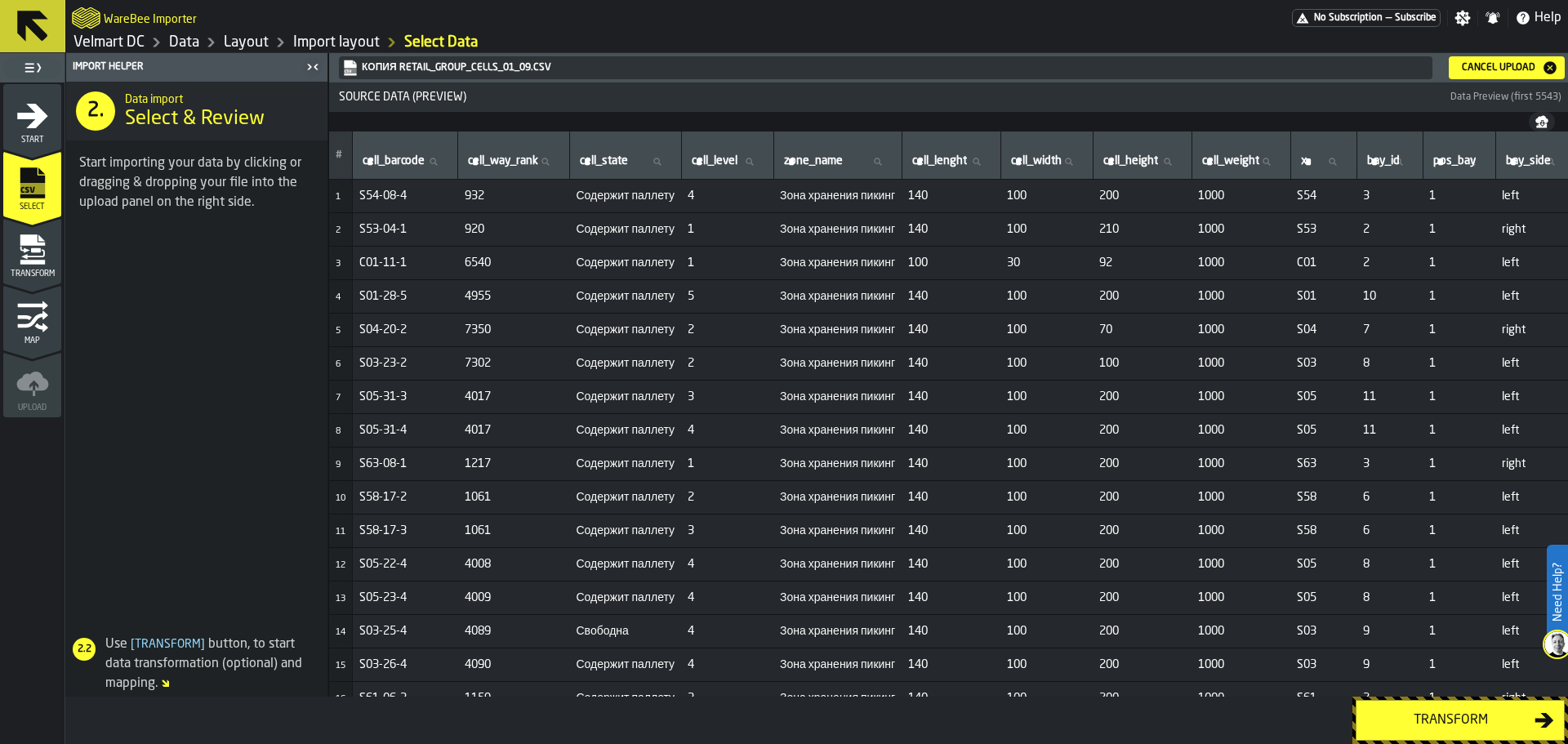
click at [1492, 64] on div "Cancel Upload" at bounding box center [1498, 68] width 86 height 12
click at [1416, 720] on div "Transform" at bounding box center [1450, 720] width 168 height 19
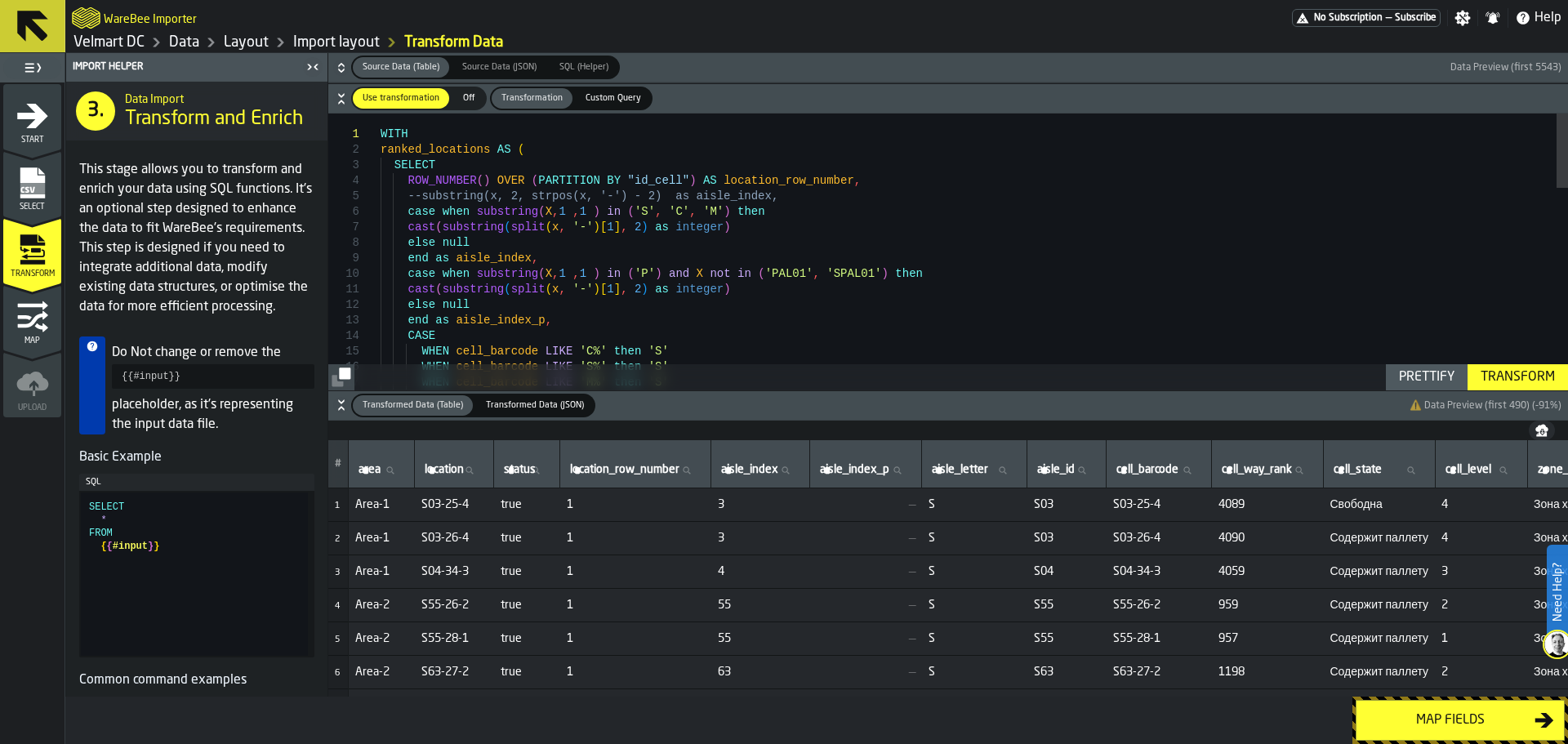
click at [1522, 380] on div "Transform" at bounding box center [1518, 377] width 87 height 19
click at [1410, 723] on div "Map fields" at bounding box center [1450, 720] width 168 height 19
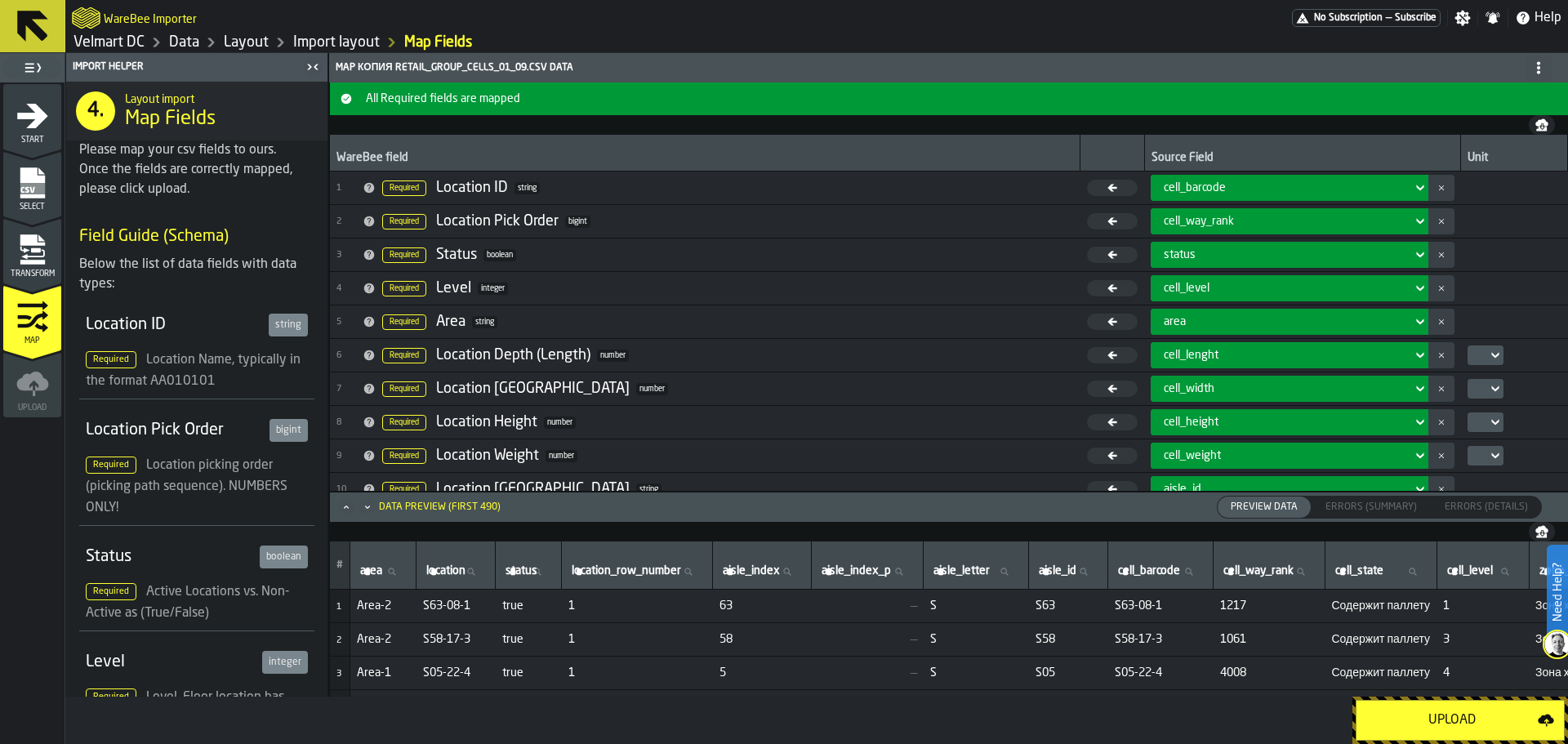
click at [1419, 731] on button "Upload" at bounding box center [1460, 720] width 209 height 41
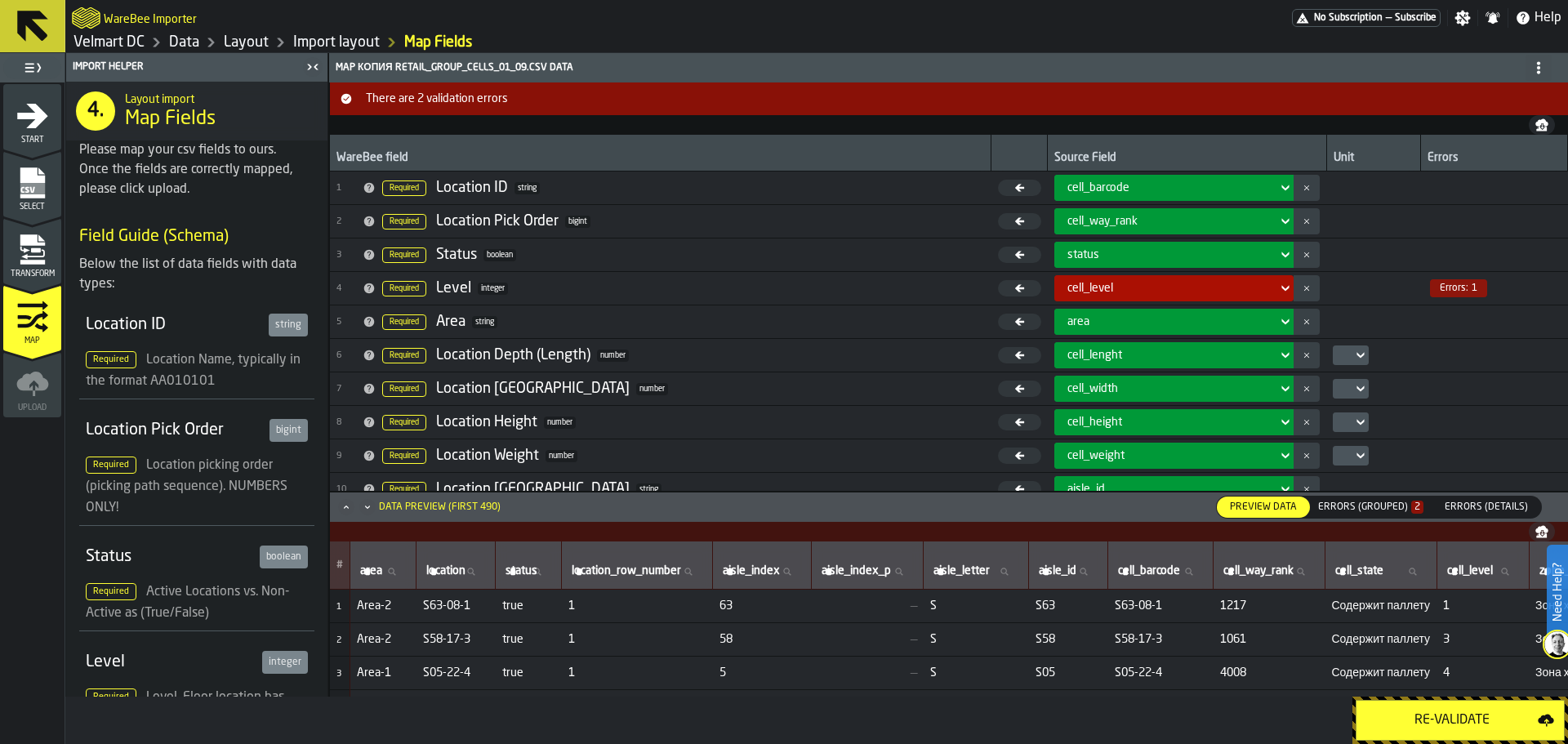
click at [1341, 508] on div "Errors (Grouped) 2" at bounding box center [1372, 507] width 106 height 12
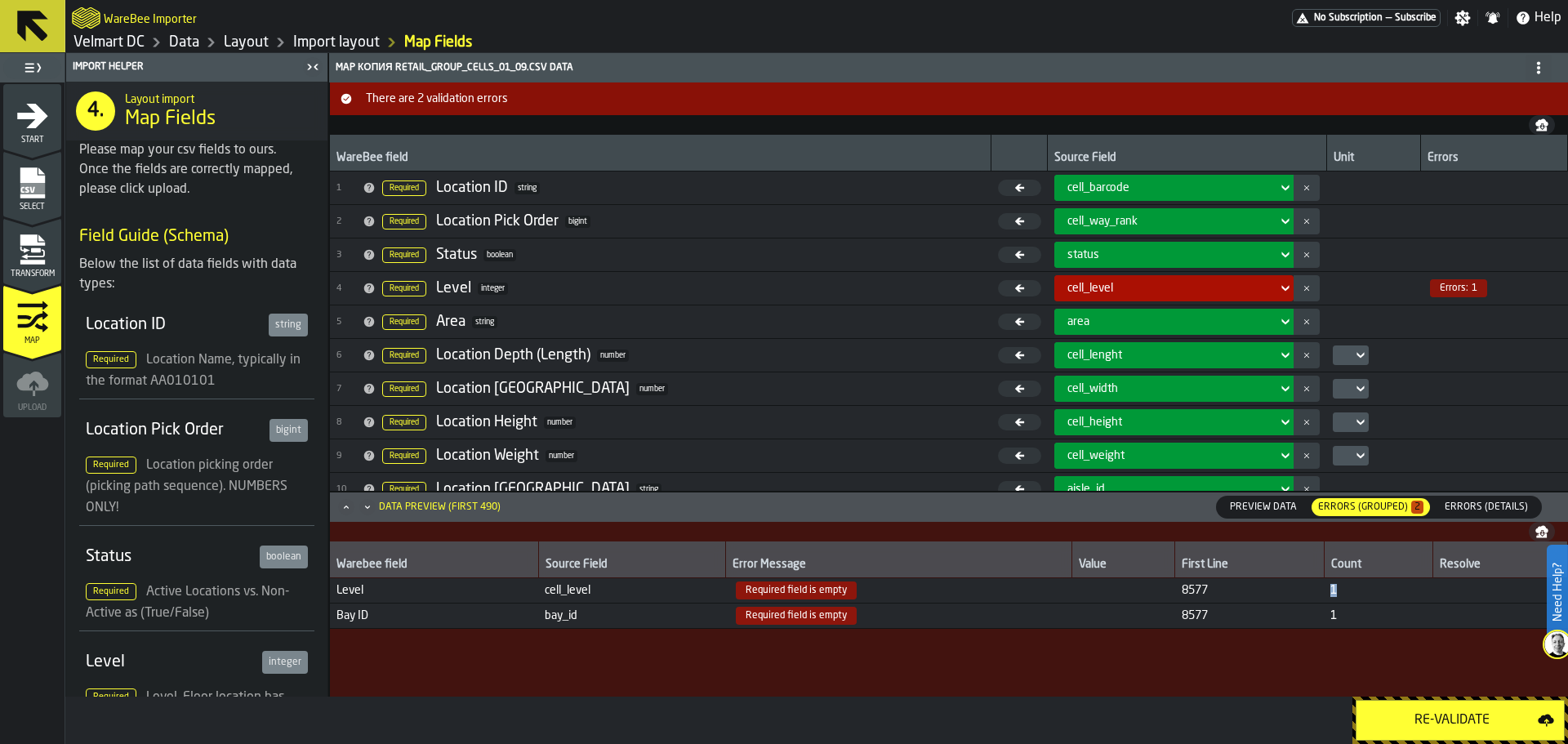
drag, startPoint x: 1339, startPoint y: 592, endPoint x: 1330, endPoint y: 592, distance: 9.0
click at [1330, 592] on td "1" at bounding box center [1377, 591] width 108 height 25
click at [1333, 621] on span "1" at bounding box center [1378, 616] width 96 height 13
click at [1326, 591] on td "1" at bounding box center [1377, 591] width 108 height 25
drag, startPoint x: 1342, startPoint y: 620, endPoint x: 1330, endPoint y: 620, distance: 12.0
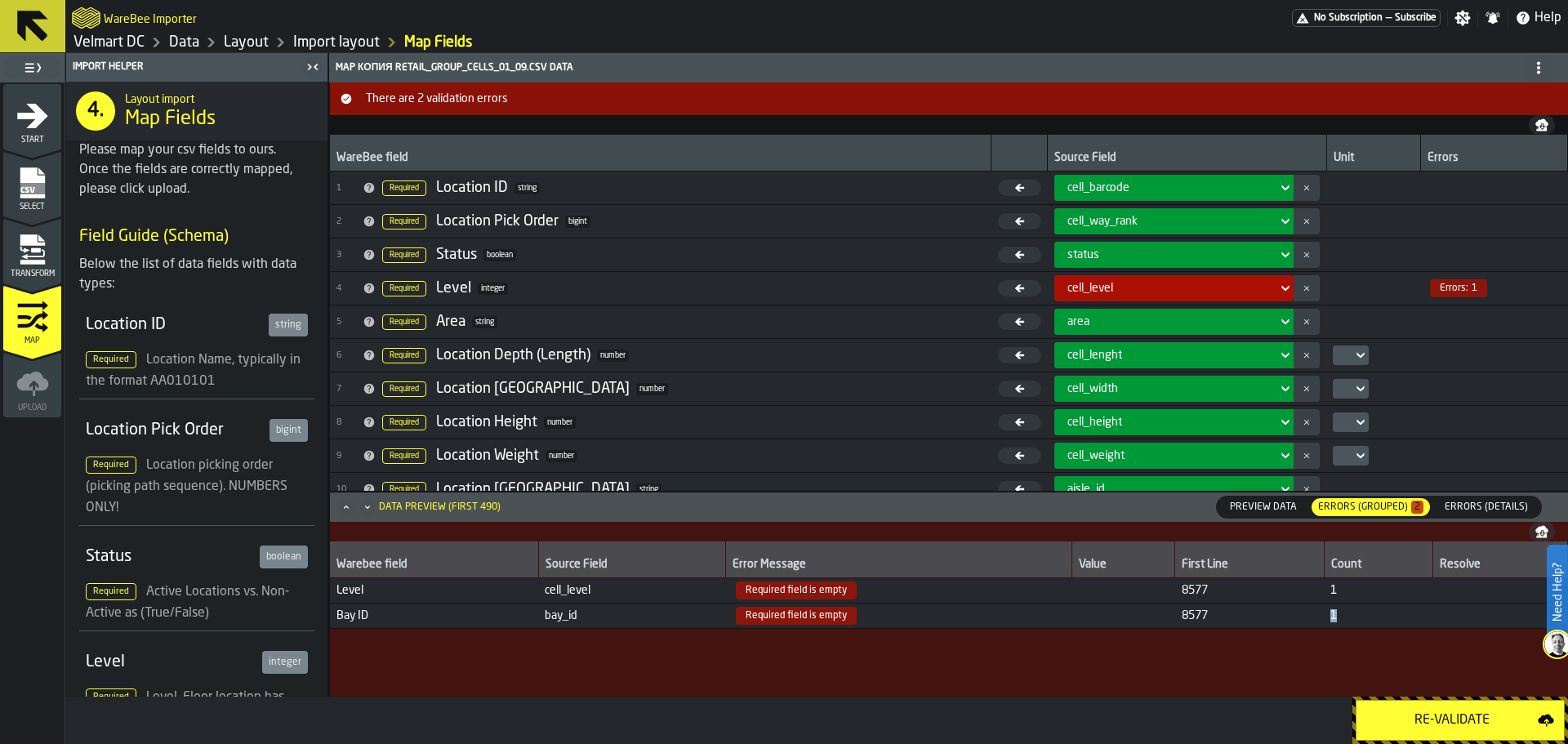
click at [1330, 620] on td "1" at bounding box center [1377, 616] width 108 height 25
click at [1335, 587] on span "1" at bounding box center [1378, 591] width 96 height 13
click at [27, 265] on icon "menu Transform" at bounding box center [32, 249] width 33 height 33
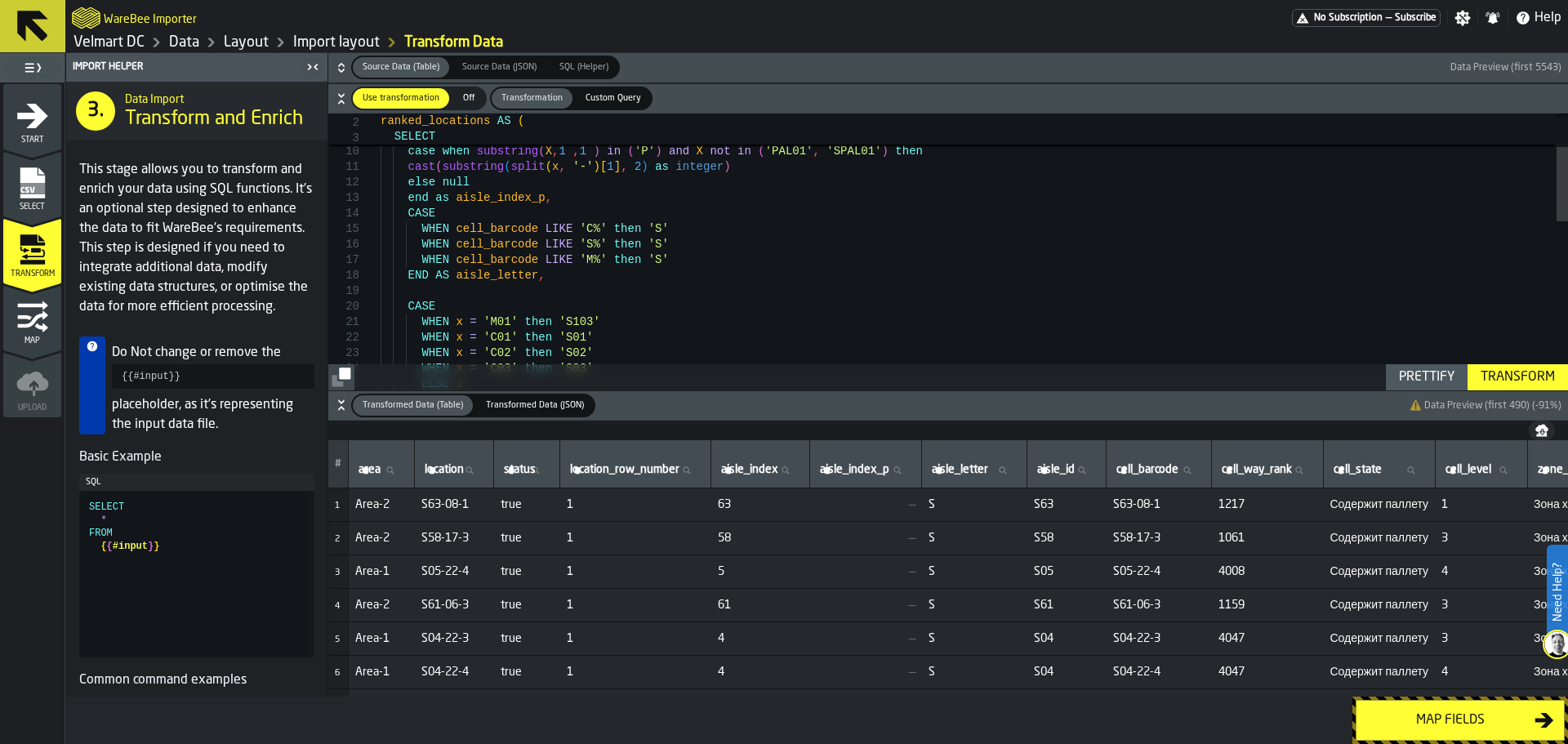
click at [343, 412] on icon "button-" at bounding box center [341, 405] width 16 height 16
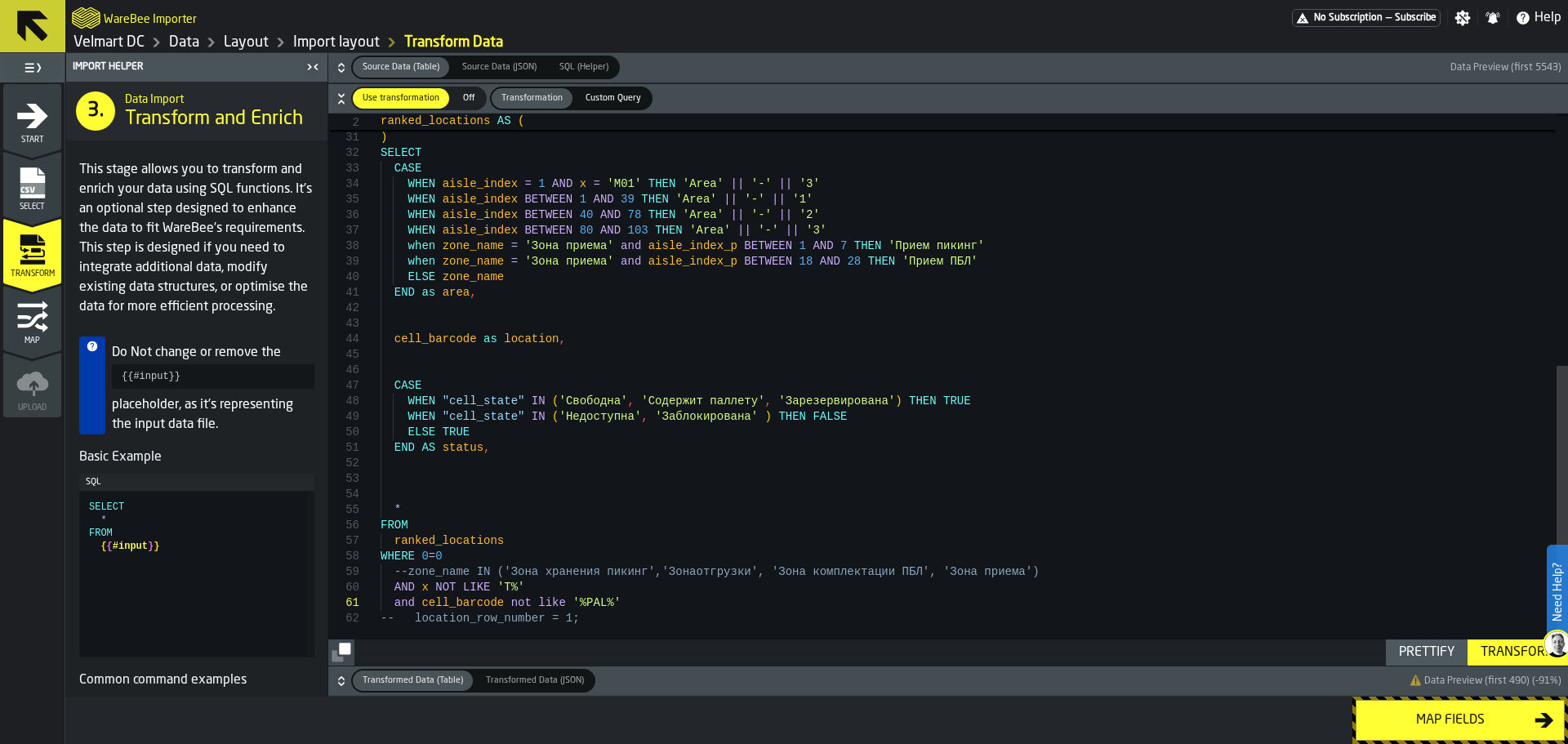
click at [395, 476] on div "FROM { { #input } } ) SELECT CASE WHEN aisle_index = 1 AND x = 'M01' THEN 'Area…" at bounding box center [974, 158] width 1188 height 1015
click at [399, 471] on div "FROM { { #input } } ) SELECT CASE WHEN aisle_index = 1 AND x = 'M01' THEN 'Area…" at bounding box center [974, 158] width 1188 height 1015
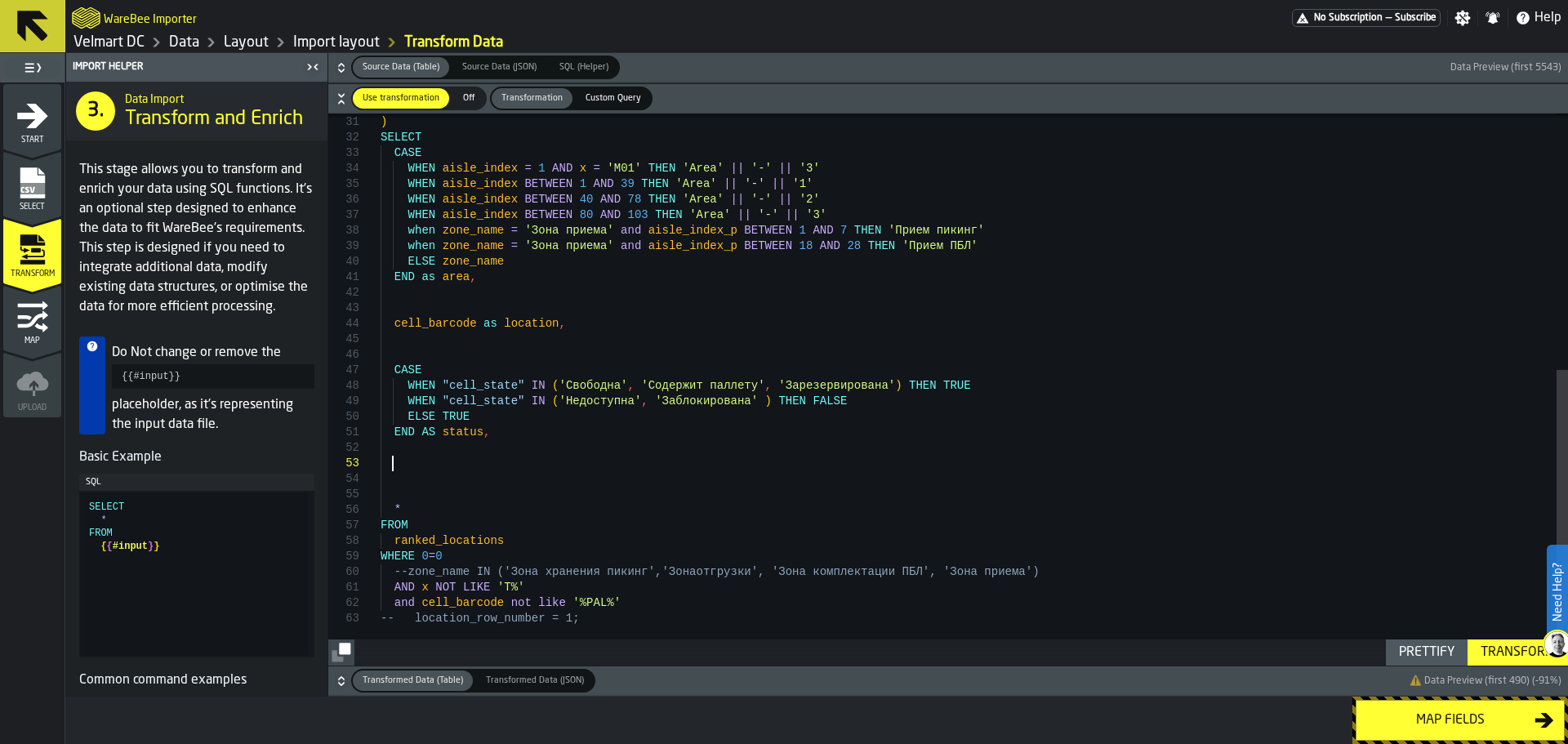
type textarea "**********"
